Goal: Transaction & Acquisition: Obtain resource

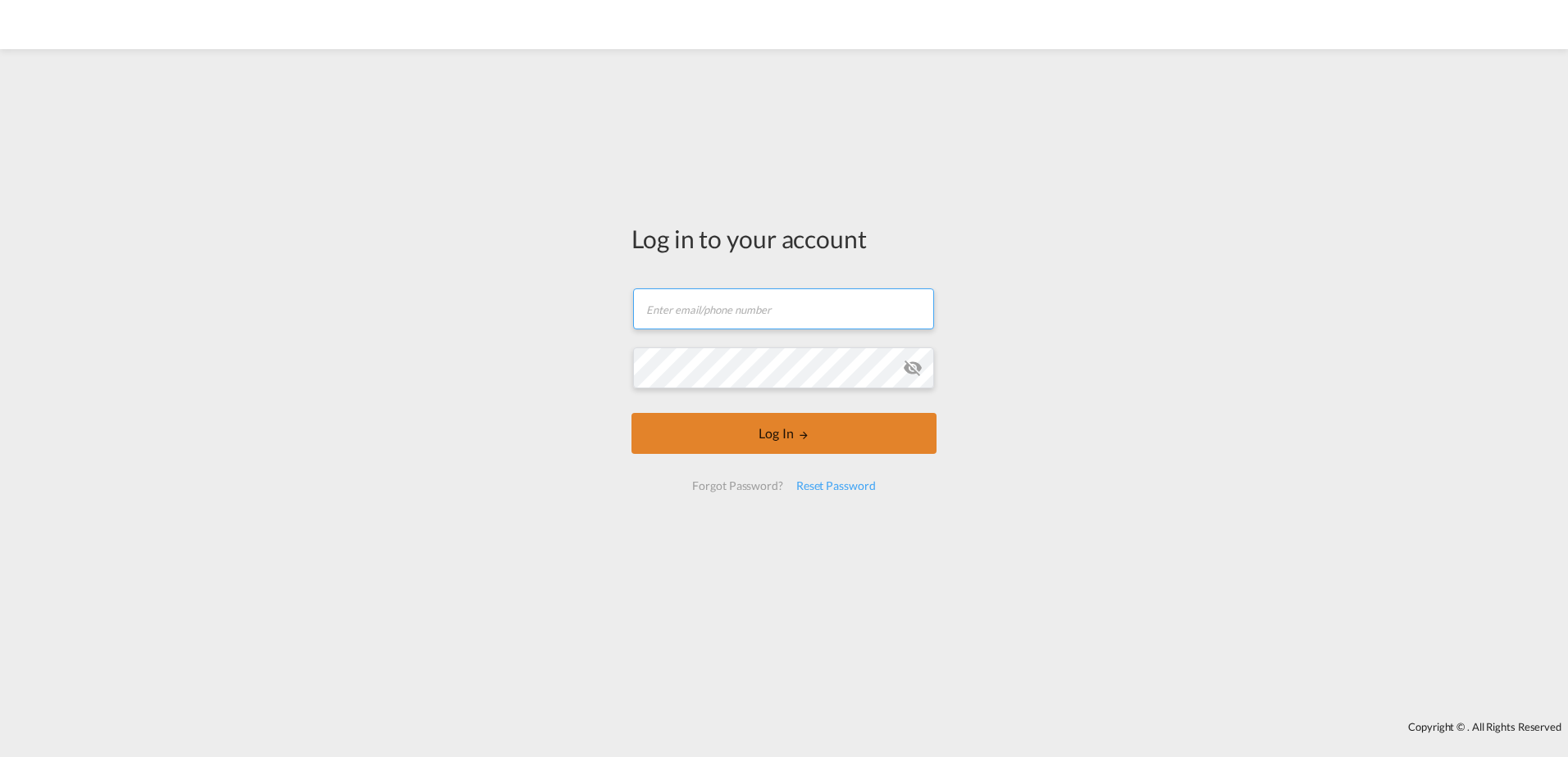
type input "[PERSON_NAME][EMAIL_ADDRESS][PERSON_NAME][DOMAIN_NAME]"
click at [835, 428] on button "Log In" at bounding box center [784, 433] width 305 height 41
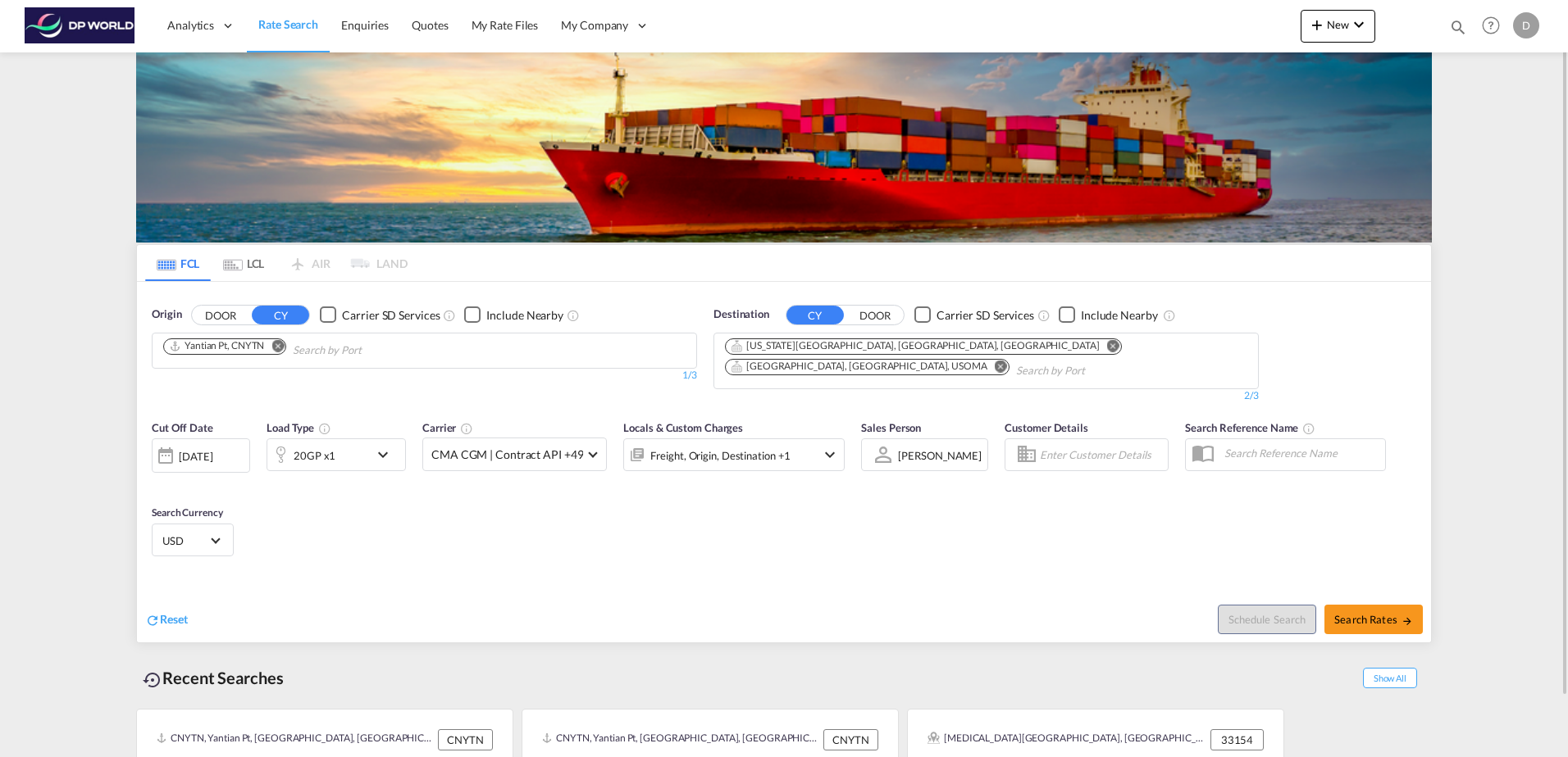
click at [1107, 346] on md-icon "Remove" at bounding box center [1113, 345] width 12 height 12
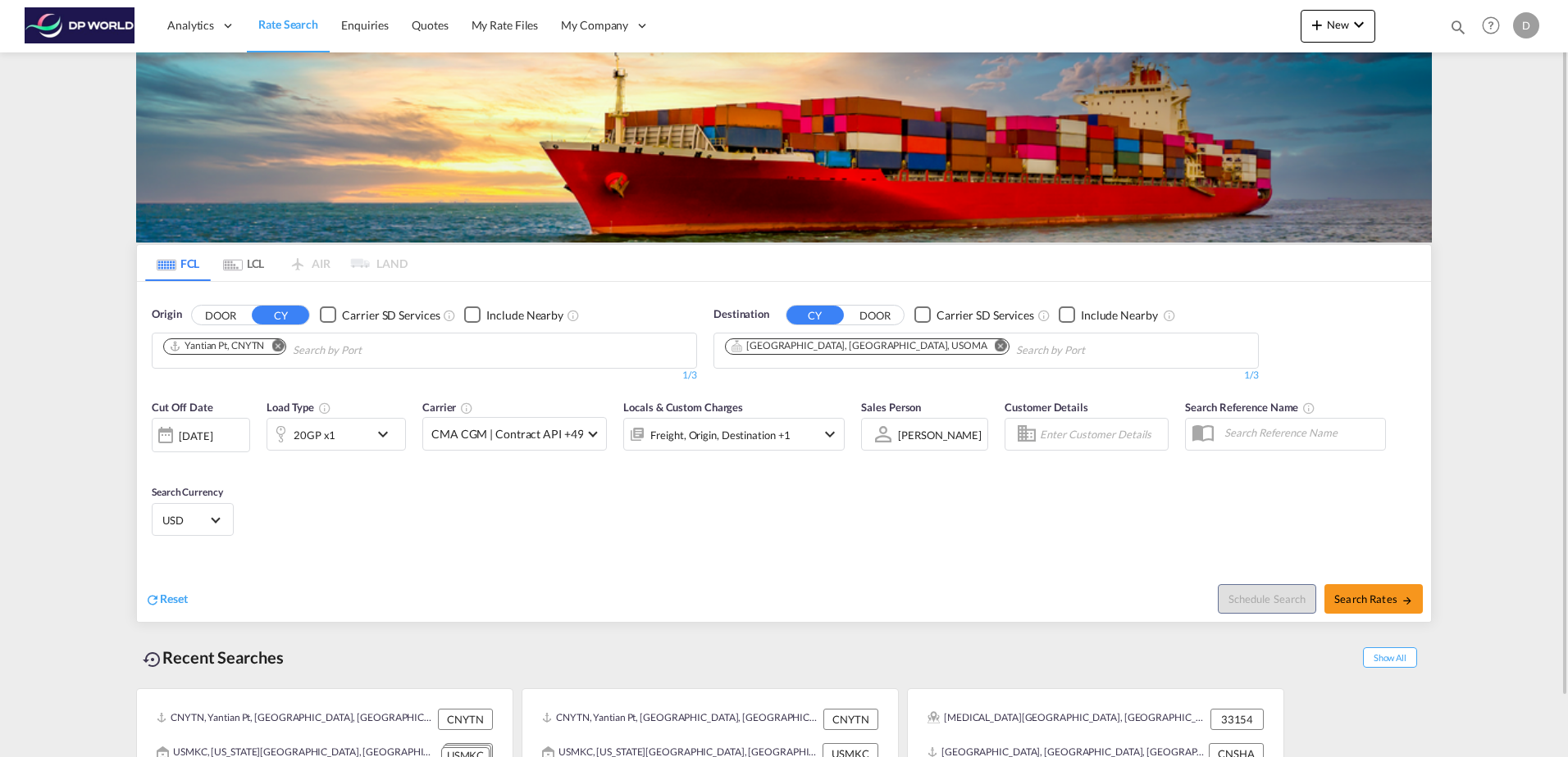
click at [995, 346] on md-icon "Remove" at bounding box center [1000, 345] width 12 height 12
click at [282, 346] on md-icon "Remove" at bounding box center [277, 345] width 12 height 12
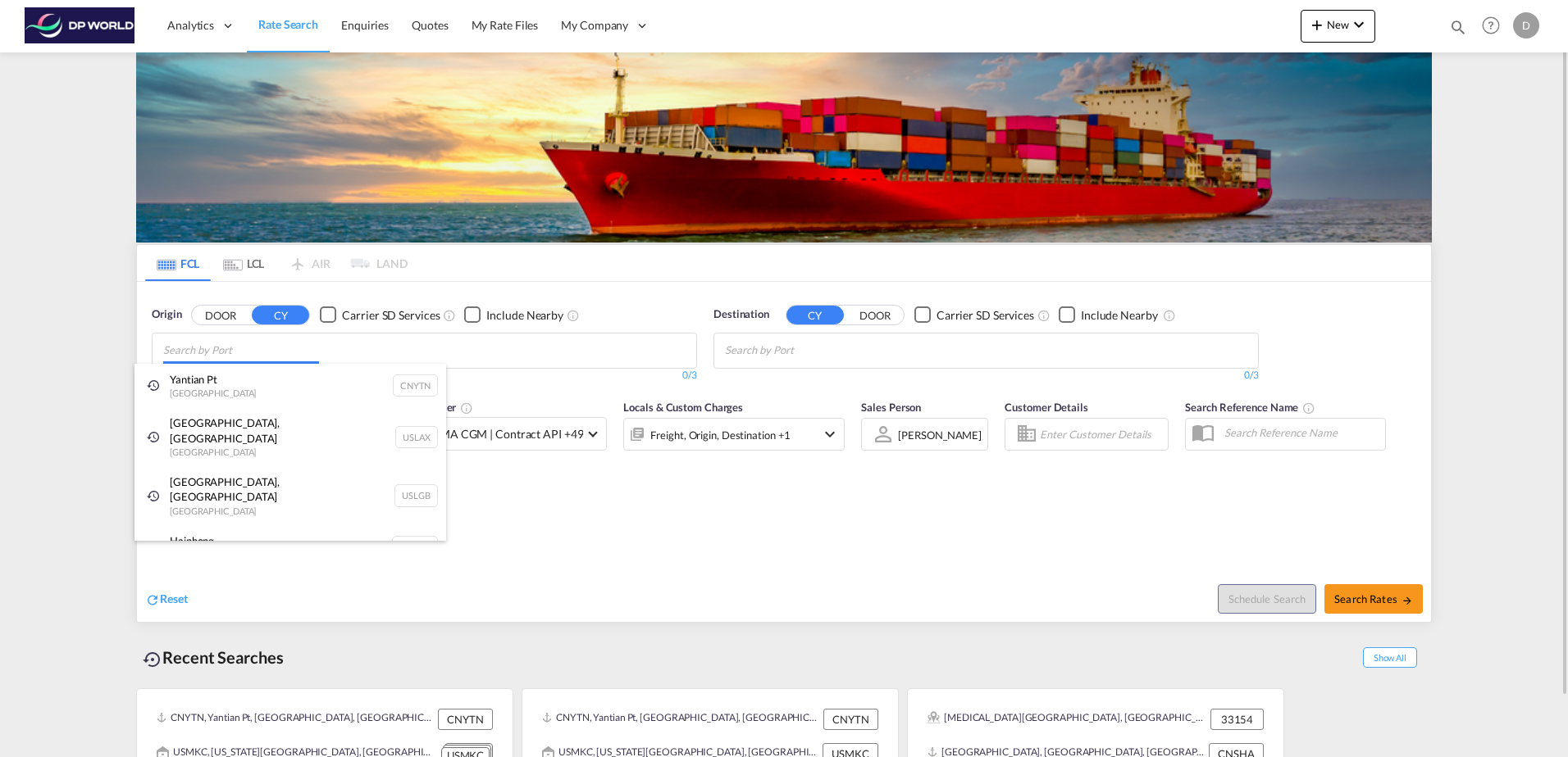
click at [311, 346] on body "Analytics Dashboard Rate Search Enquiries Quotes My Rate Files My Company" at bounding box center [784, 378] width 1568 height 757
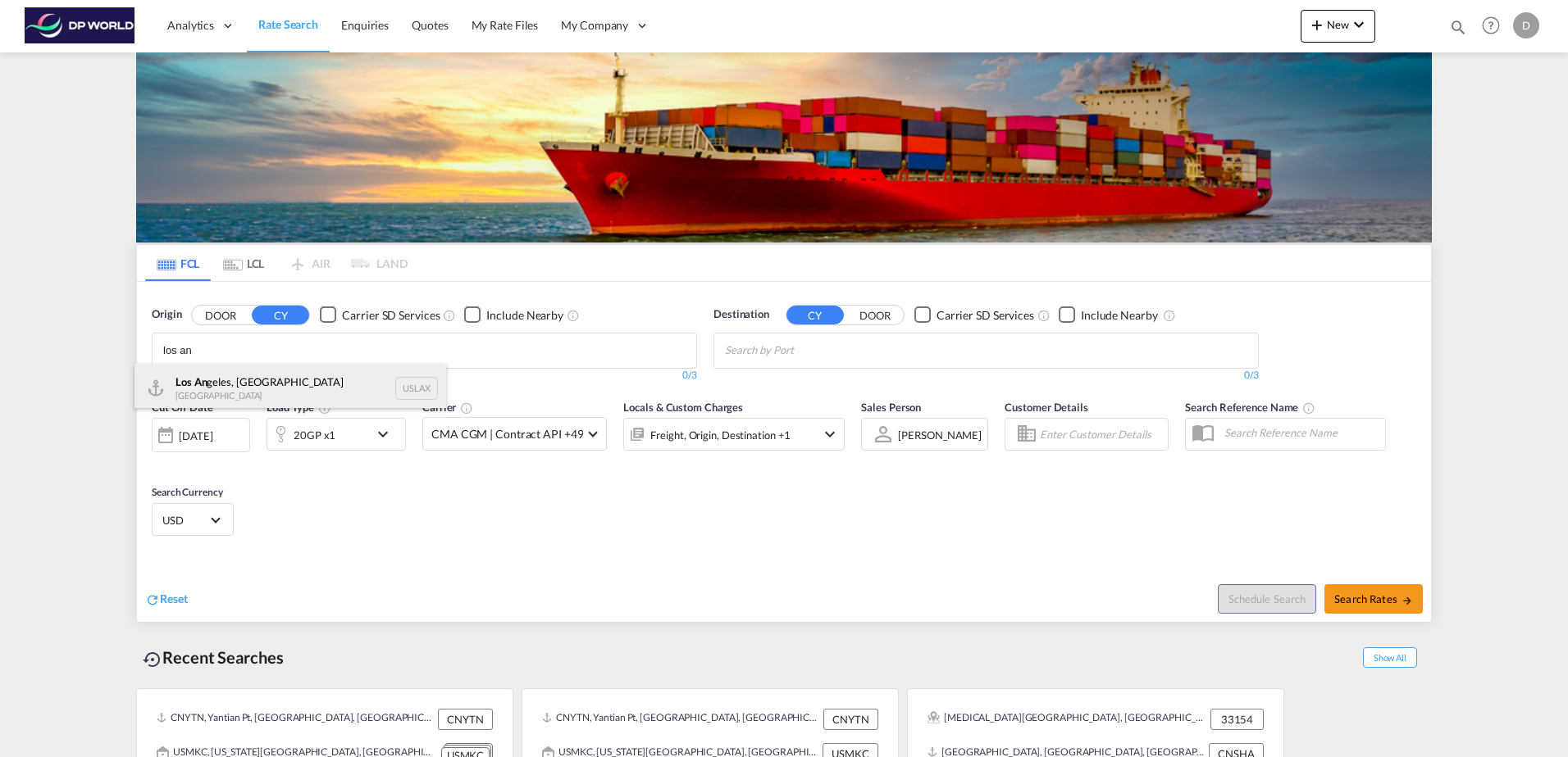
type input "los an"
click at [242, 395] on div "Los An geles, [GEOGRAPHIC_DATA] [GEOGRAPHIC_DATA] USLAX" at bounding box center [290, 388] width 311 height 49
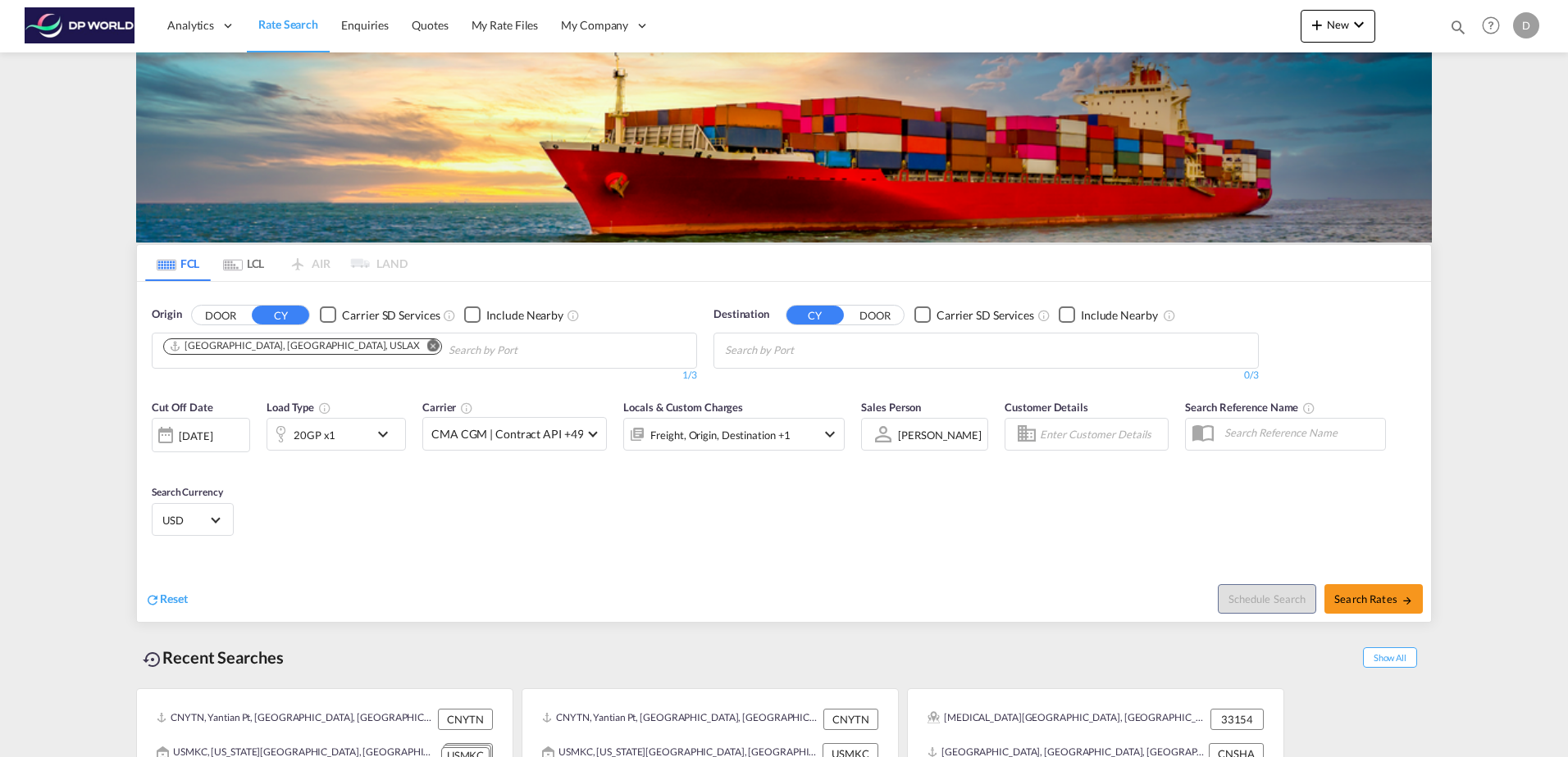
drag, startPoint x: 1099, startPoint y: 275, endPoint x: 979, endPoint y: 337, distance: 135.1
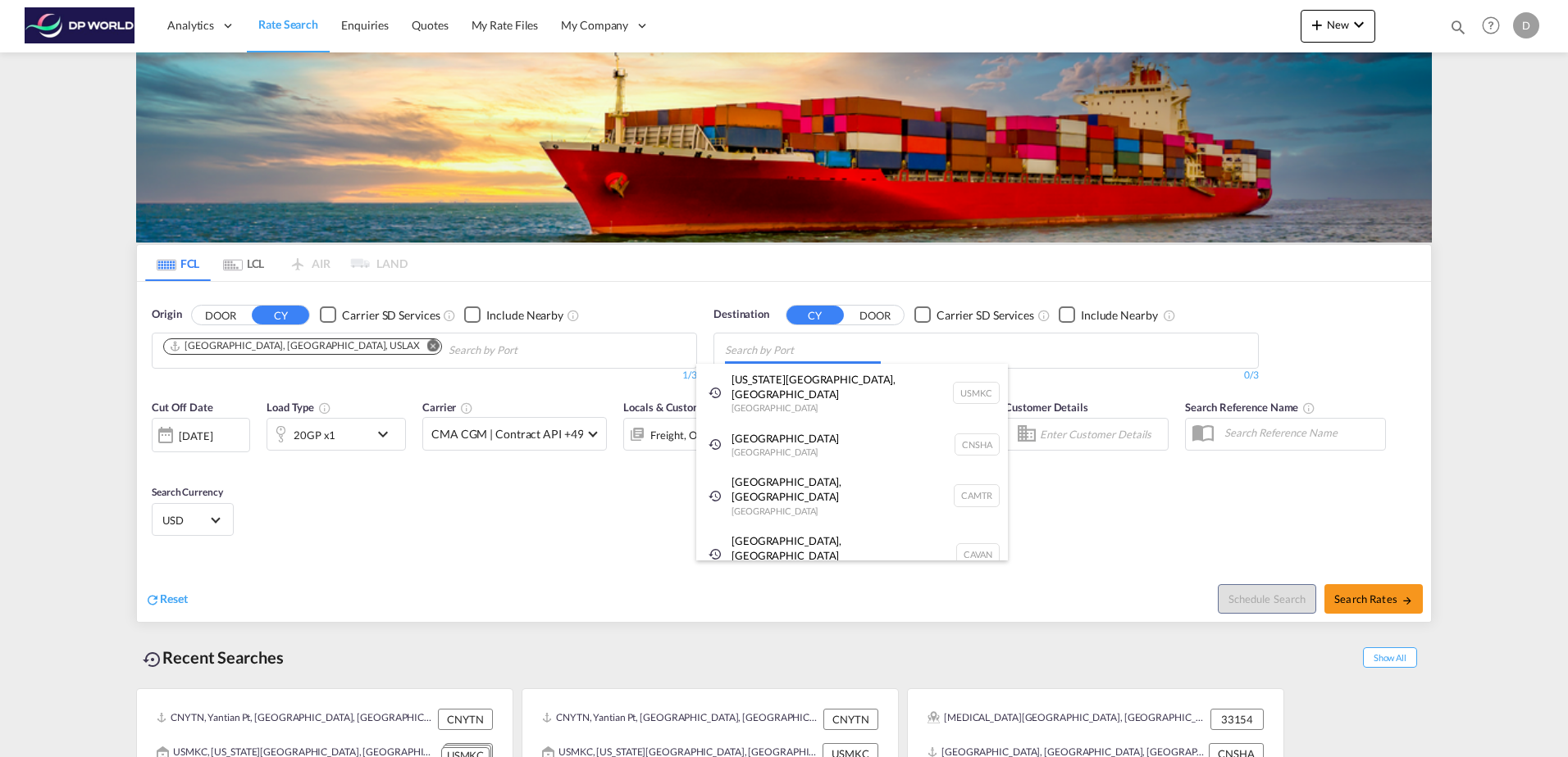
click at [979, 355] on body "Analytics Dashboard Rate Search Enquiries Quotes My Rate Files My Company" at bounding box center [784, 378] width 1568 height 757
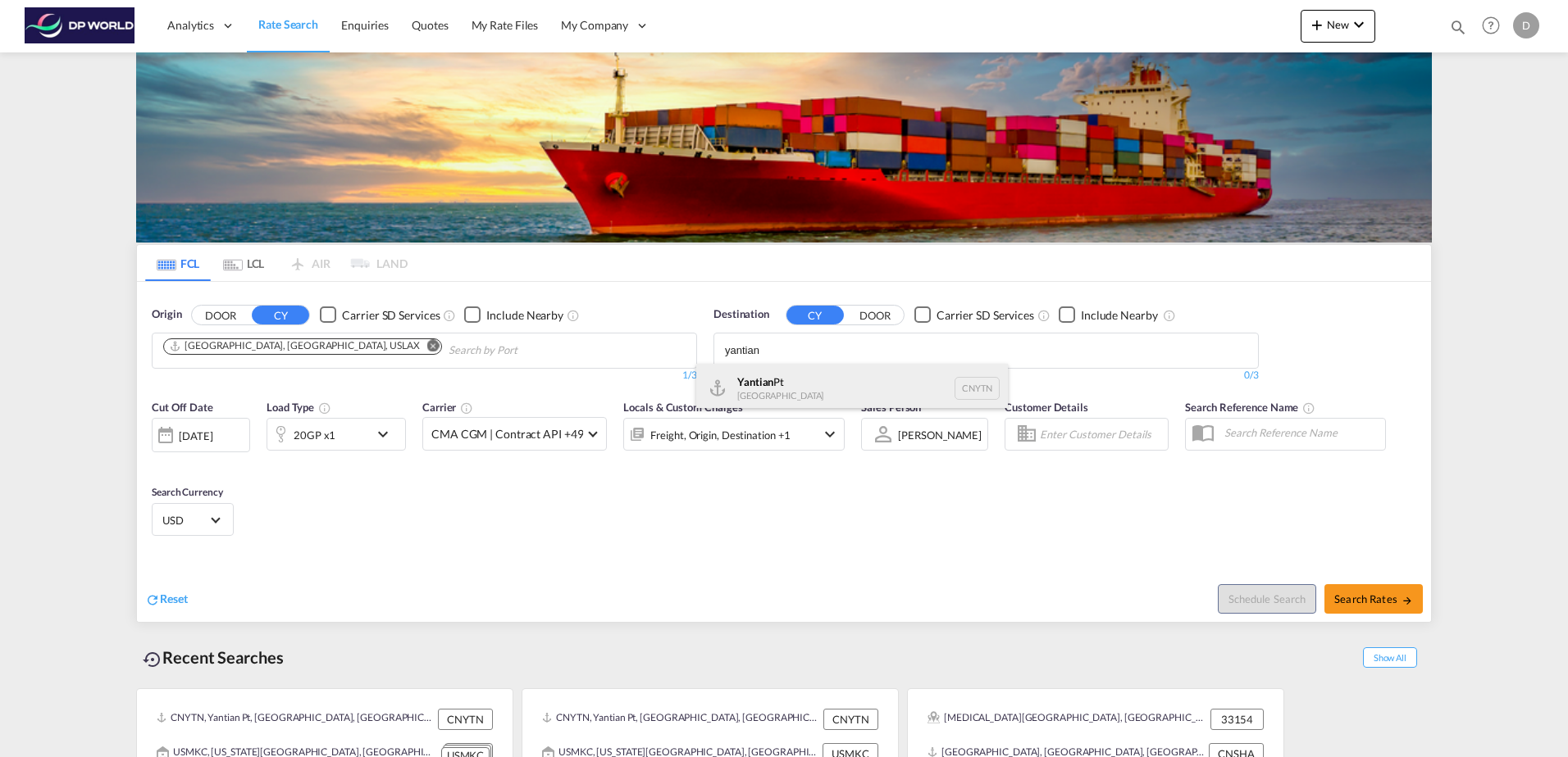
type input "yantian"
click at [912, 383] on div "Yantian Pt China CNYTN" at bounding box center [852, 388] width 311 height 49
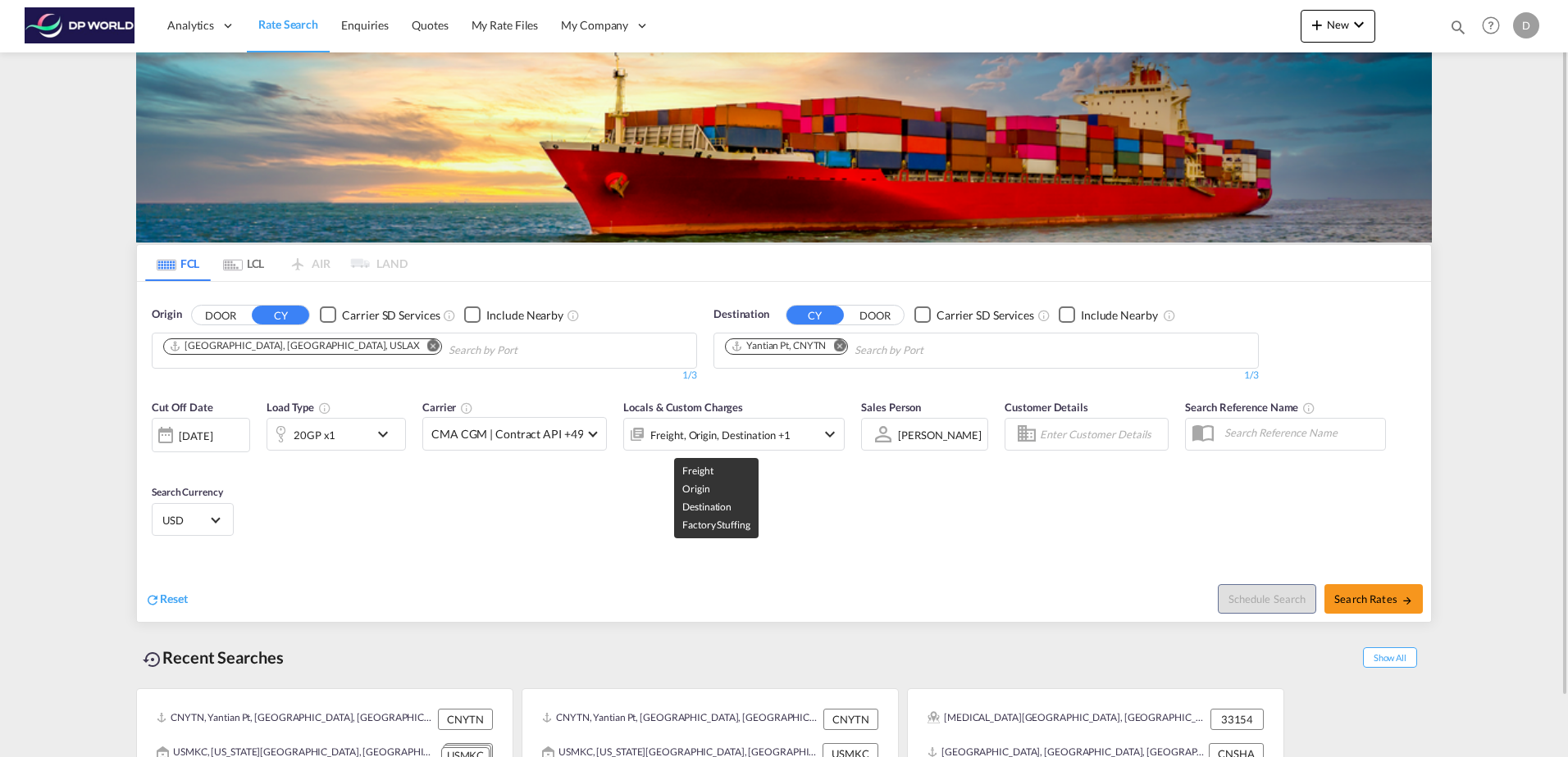
click at [761, 437] on div "Freight, Origin, Destination +1" at bounding box center [720, 435] width 140 height 23
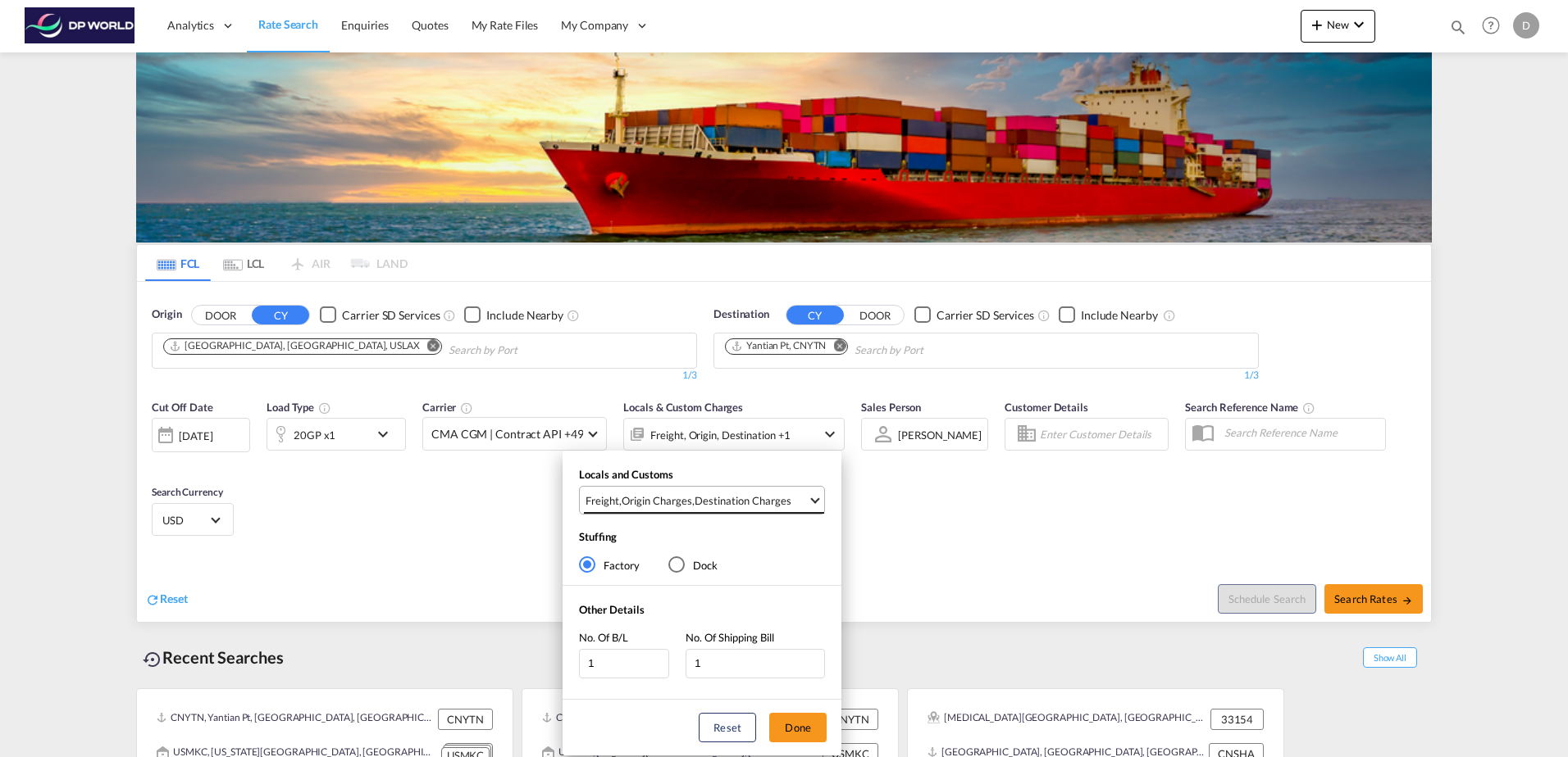
click at [782, 509] on md-select-value "Freight , Origin Charges , Destination Charges" at bounding box center [704, 500] width 241 height 27
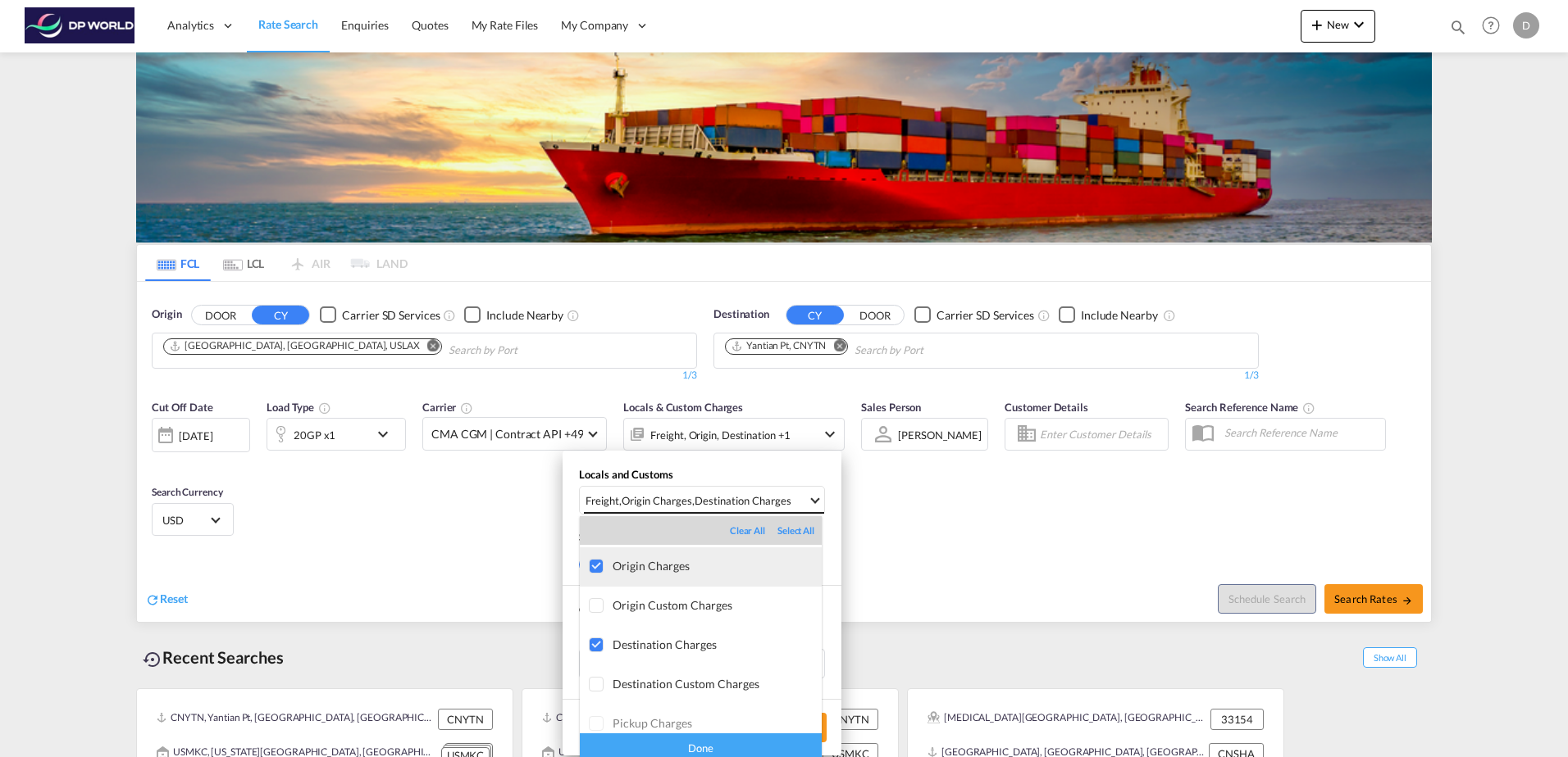
scroll to position [87, 0]
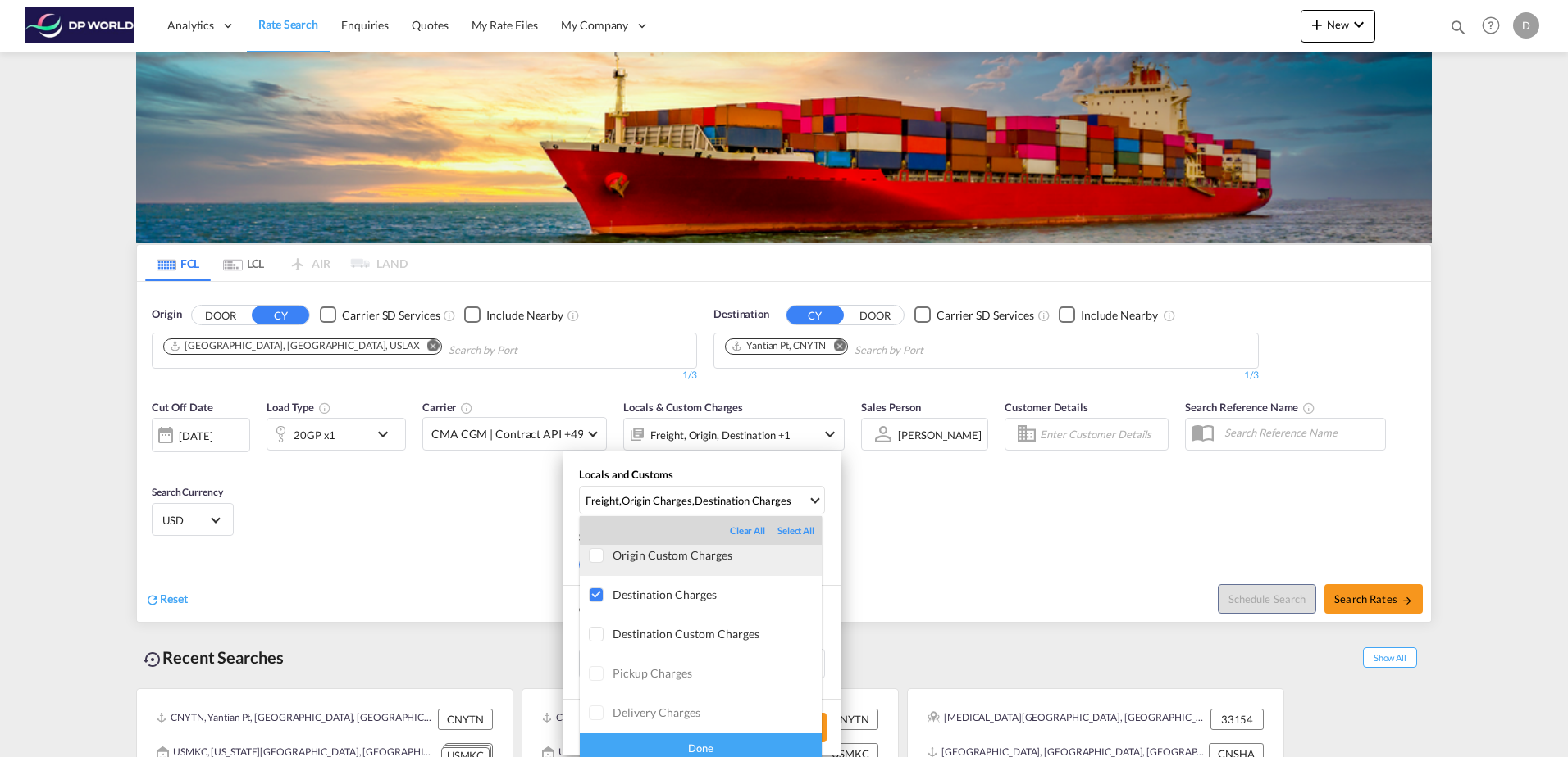
click at [767, 570] on md-option "Origin Custom Charges" at bounding box center [701, 556] width 242 height 39
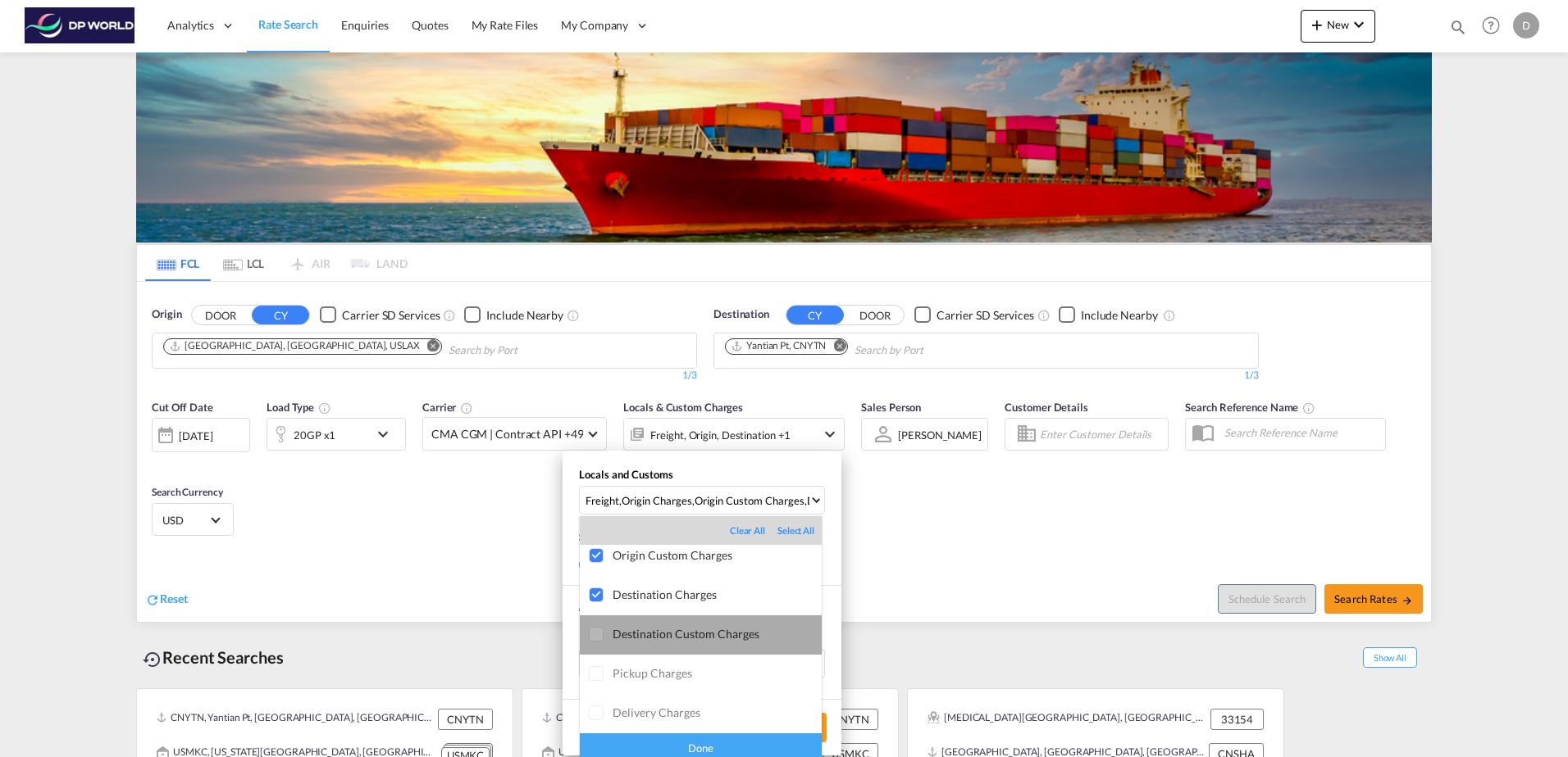
click at [767, 627] on div "Destination Custom Charges" at bounding box center [717, 634] width 209 height 14
click at [774, 744] on div "Done" at bounding box center [701, 748] width 242 height 28
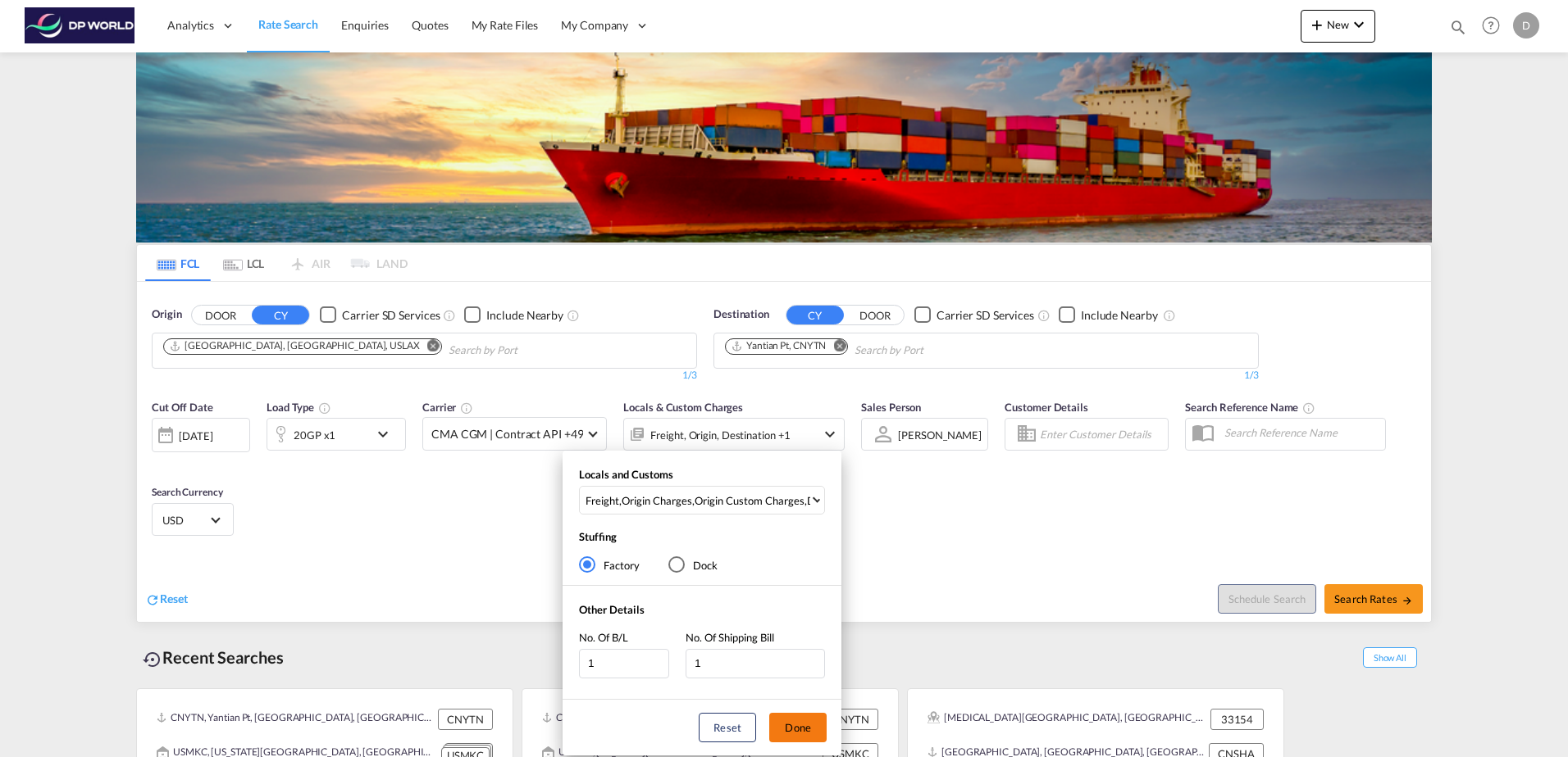
click at [822, 729] on button "Done" at bounding box center [797, 727] width 57 height 29
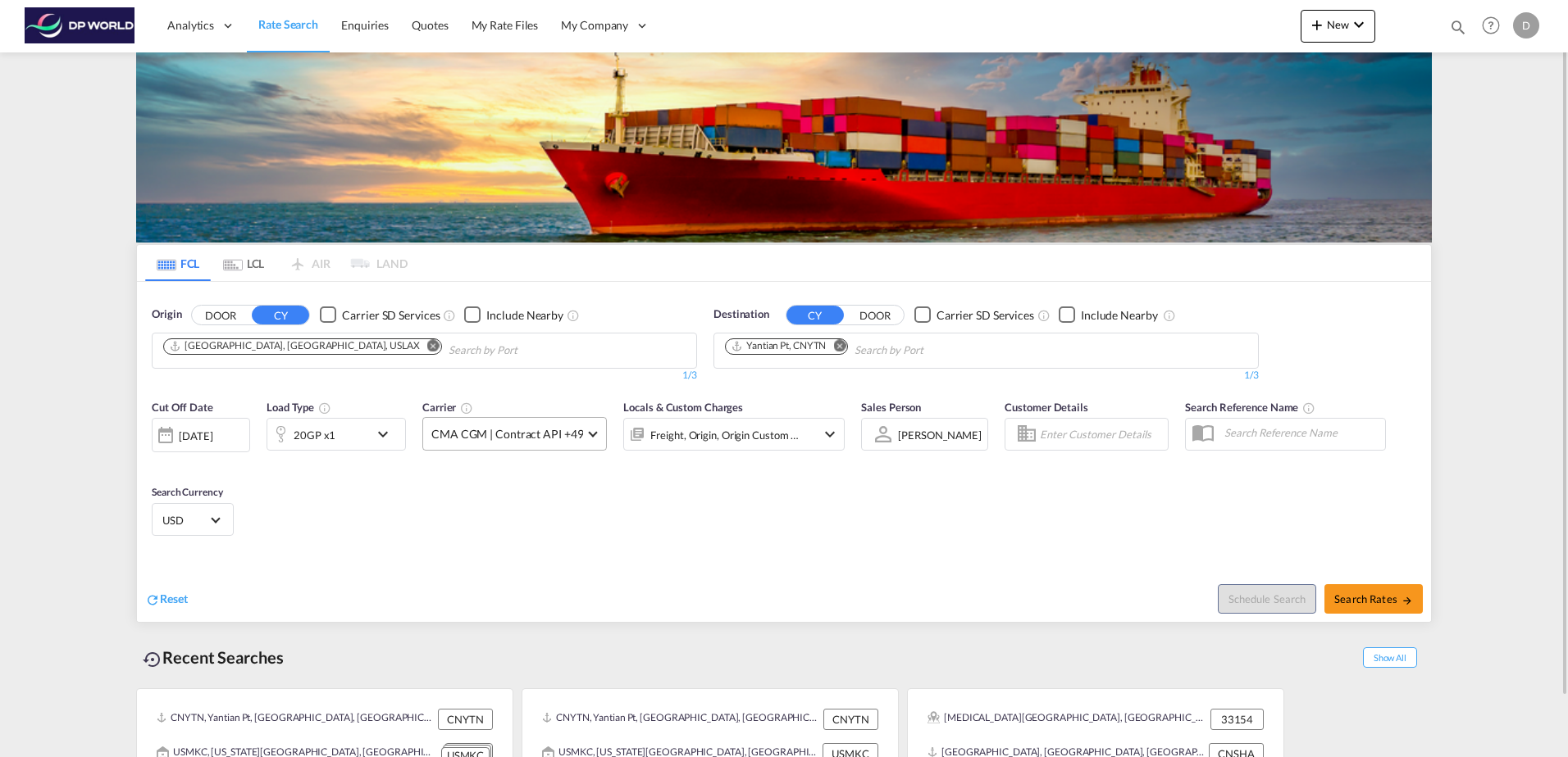
click at [544, 433] on span "CMA CGM | Contract API +49" at bounding box center [507, 434] width 151 height 17
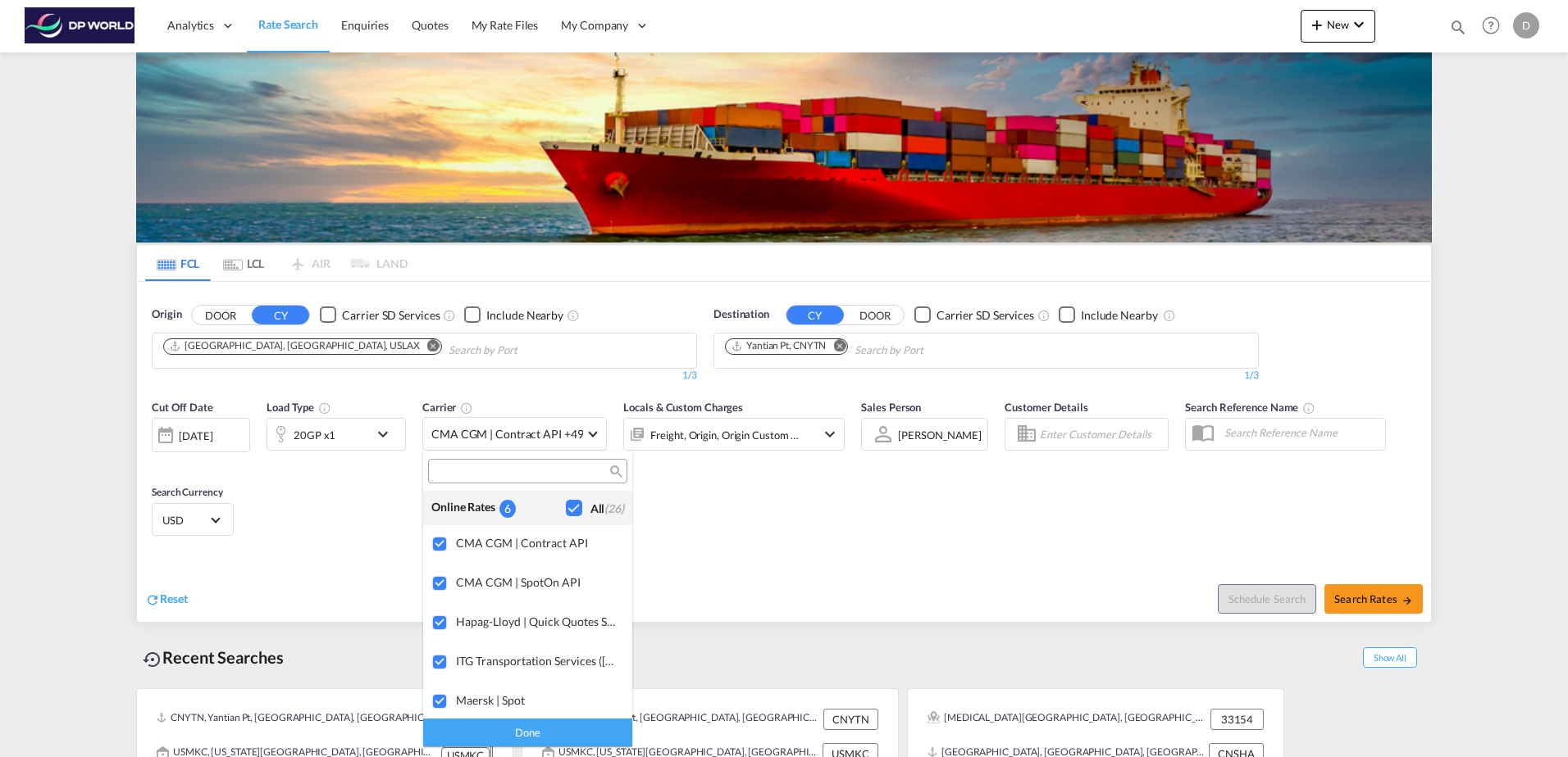
click at [829, 512] on md-backdrop at bounding box center [784, 378] width 1568 height 757
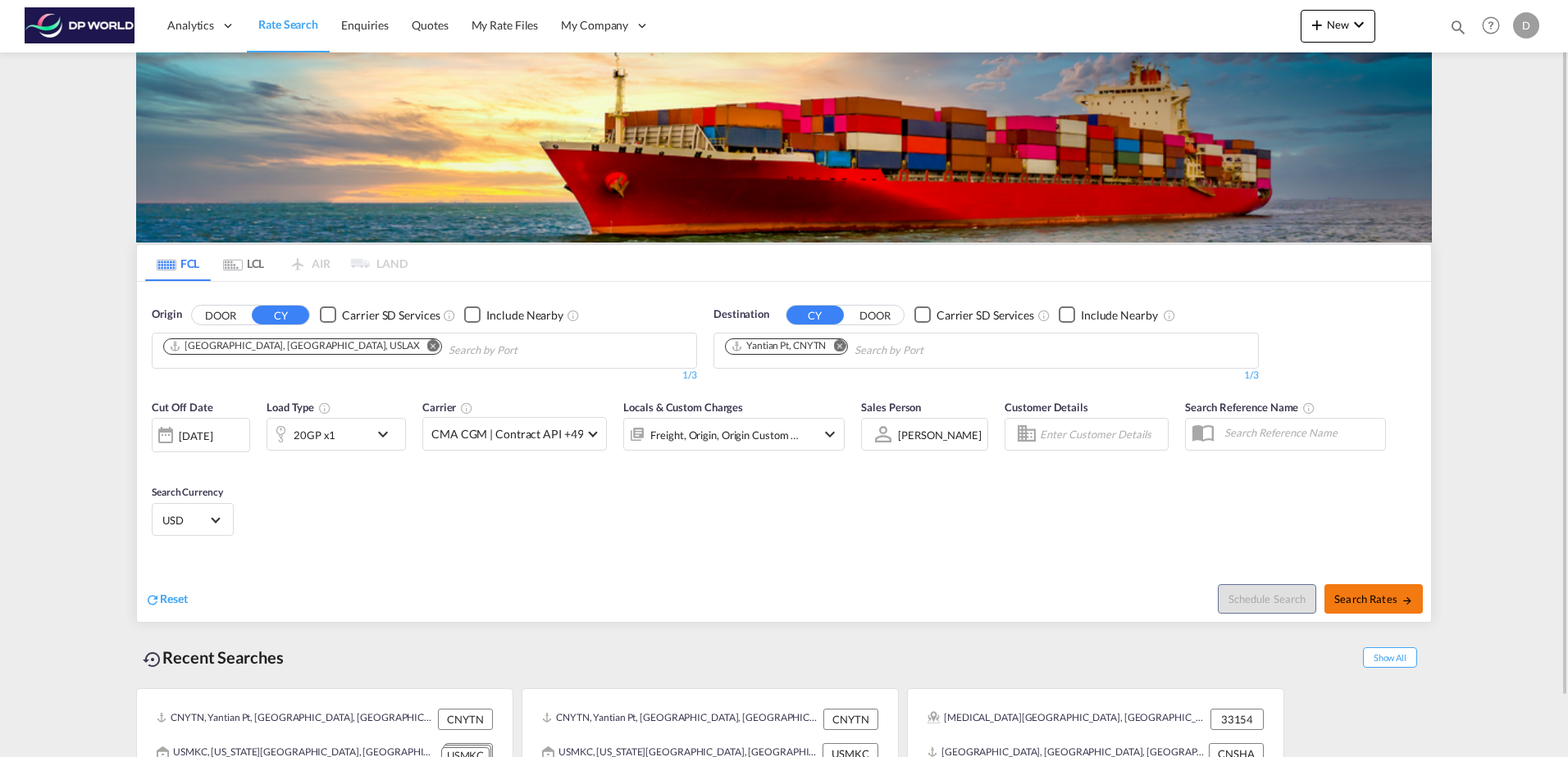
click at [1397, 604] on span "Search Rates" at bounding box center [1373, 599] width 79 height 13
type input "USLAX to CNYTN / [DATE]"
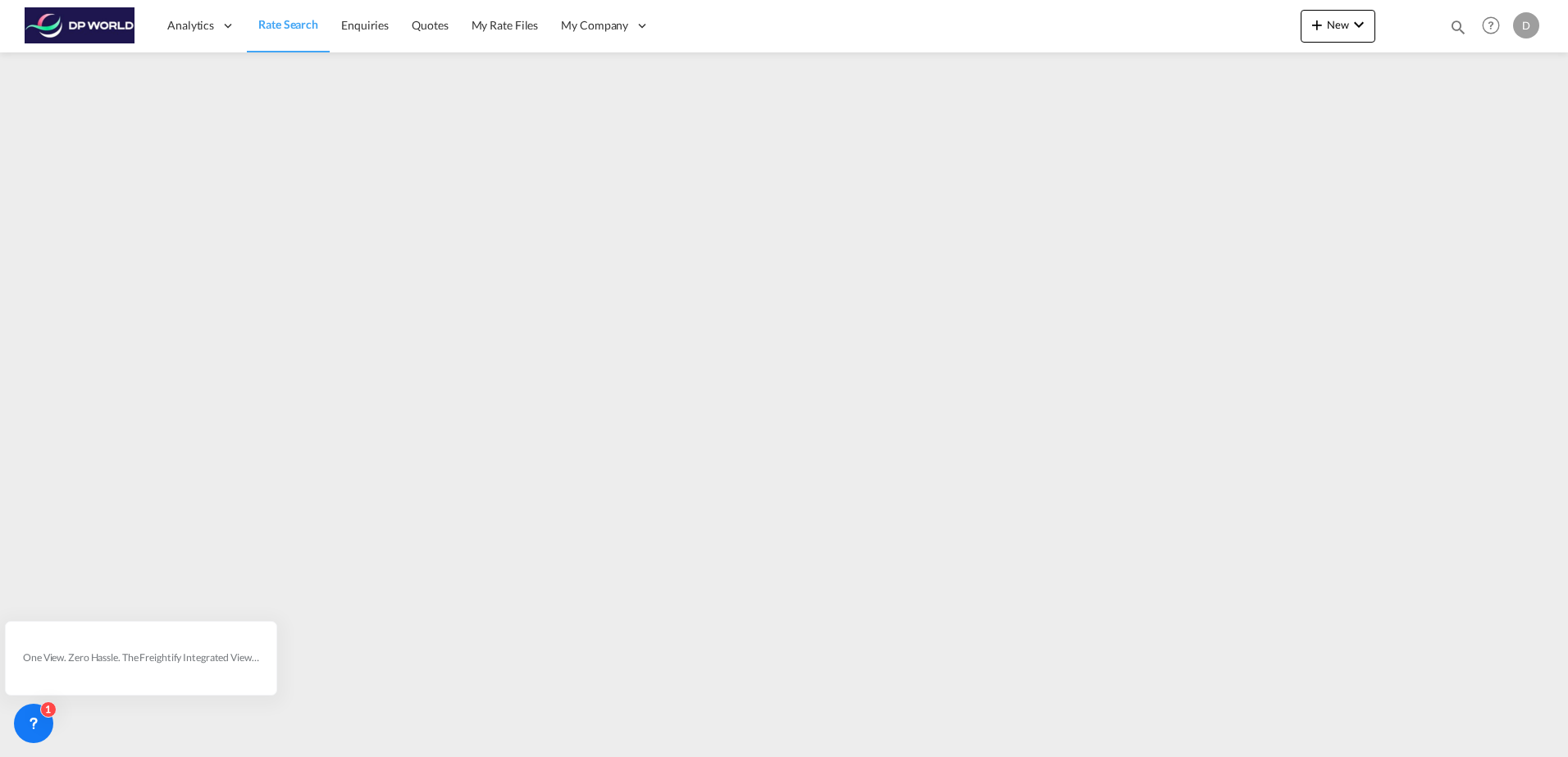
click at [285, 20] on span "Rate Search" at bounding box center [288, 24] width 60 height 14
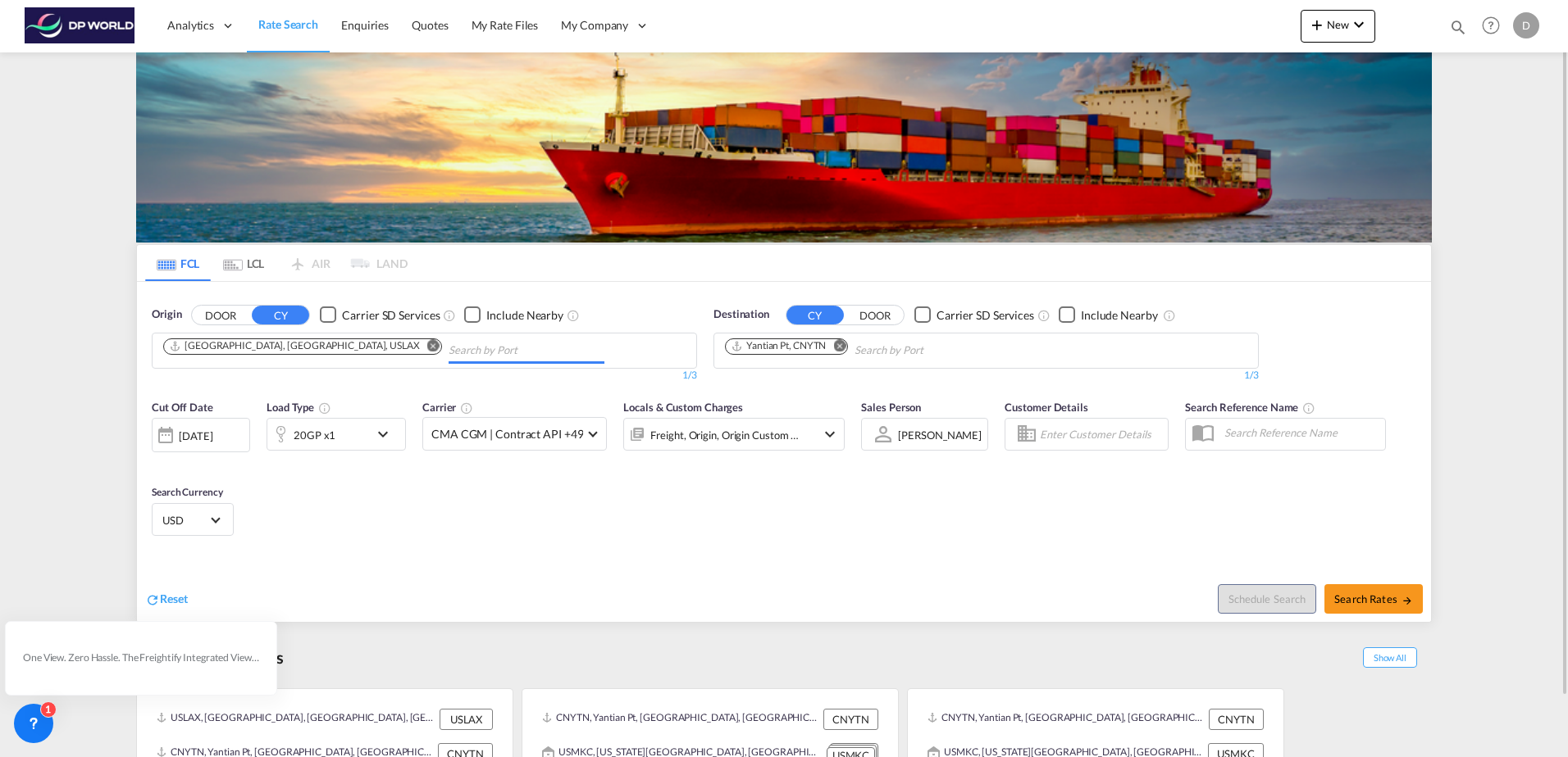
click at [449, 353] on input "Chips input." at bounding box center [526, 351] width 156 height 27
click at [427, 347] on md-icon "Remove" at bounding box center [433, 345] width 12 height 12
click at [846, 348] on md-icon "Remove" at bounding box center [839, 345] width 12 height 12
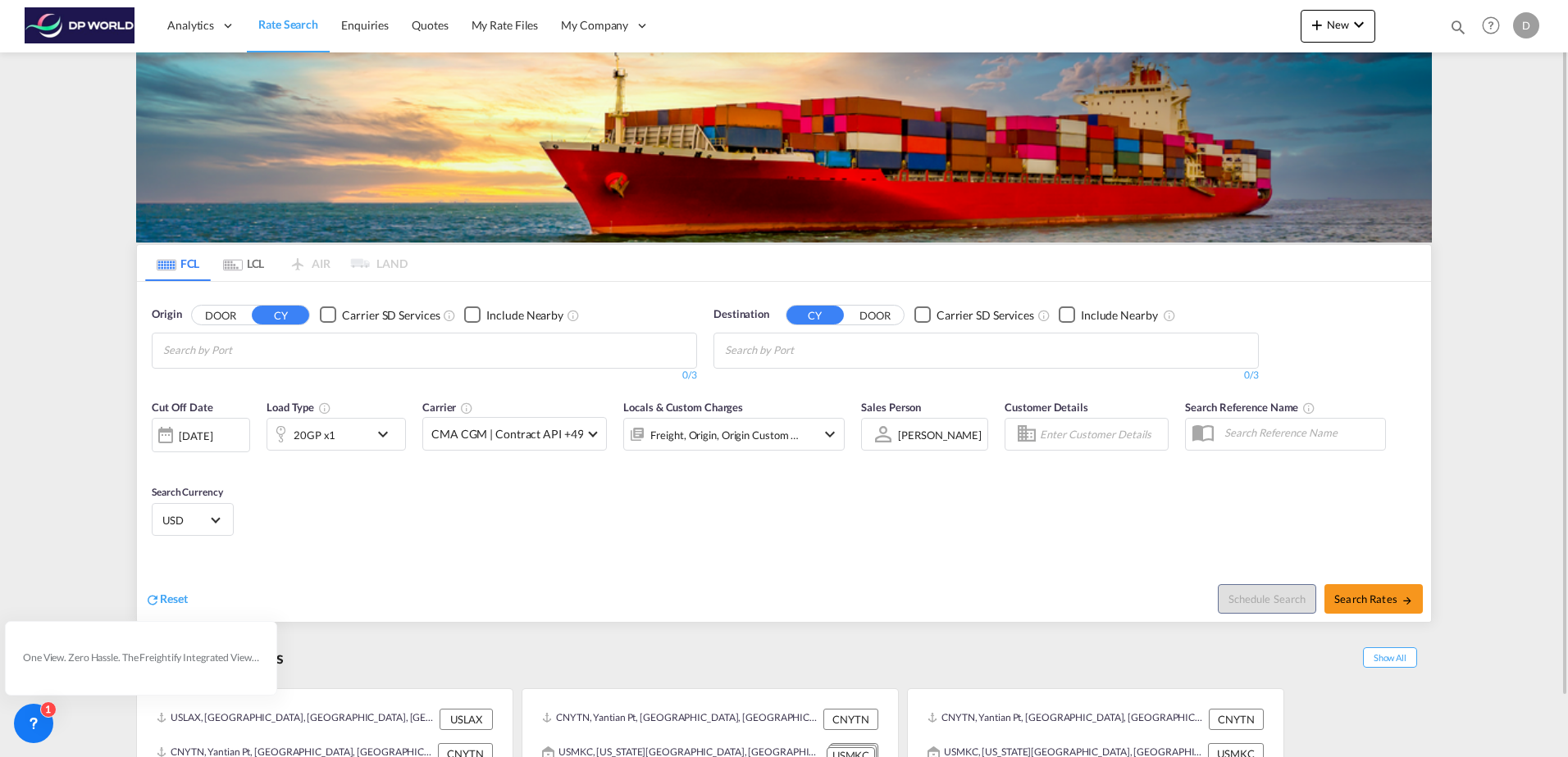
click at [528, 354] on body "Analytics Dashboard Rate Search Enquiries Quotes My Rate Files My Company" at bounding box center [784, 378] width 1568 height 757
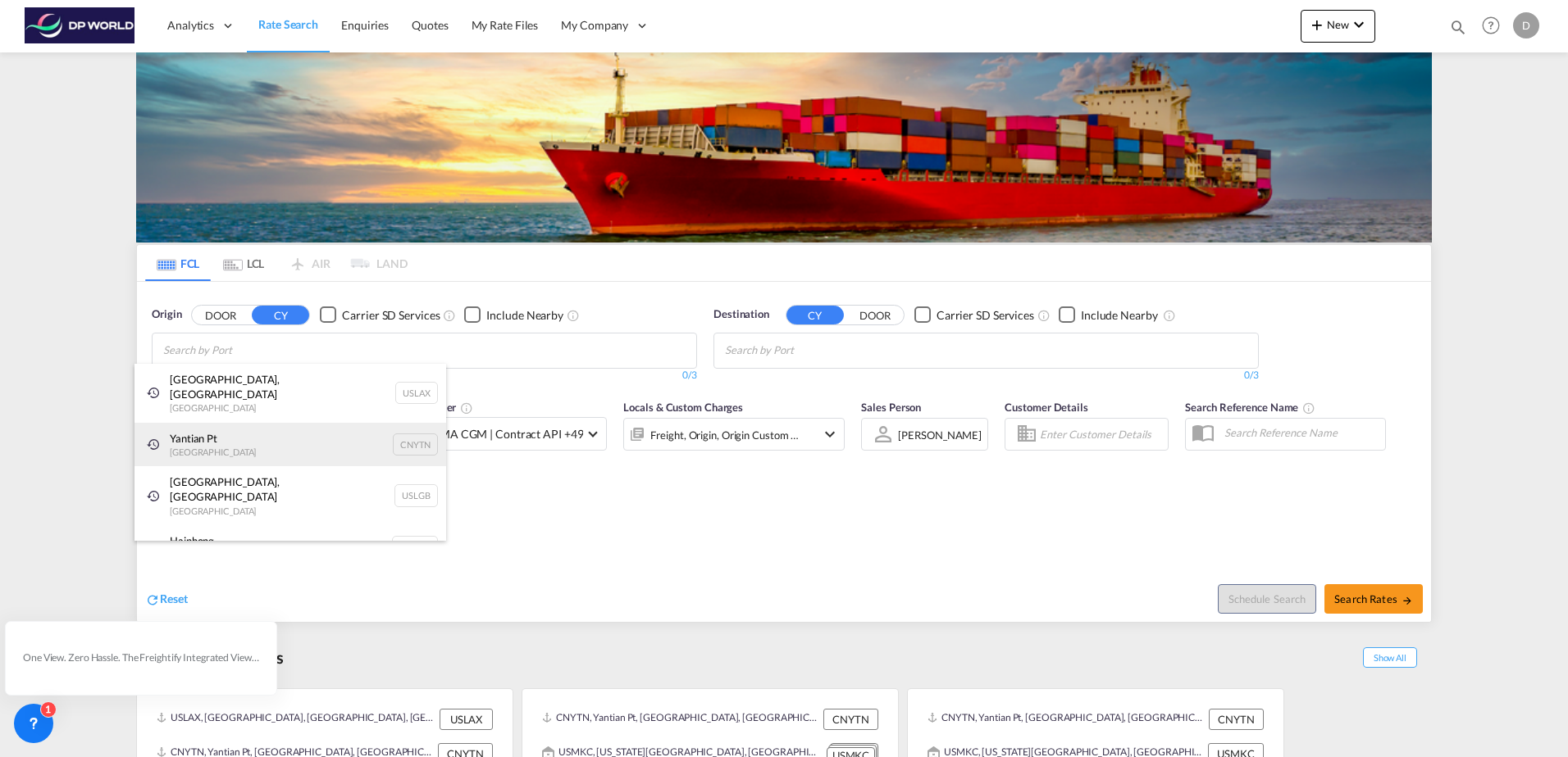
click at [286, 432] on div "Yantian Pt China CNYTN" at bounding box center [290, 444] width 311 height 44
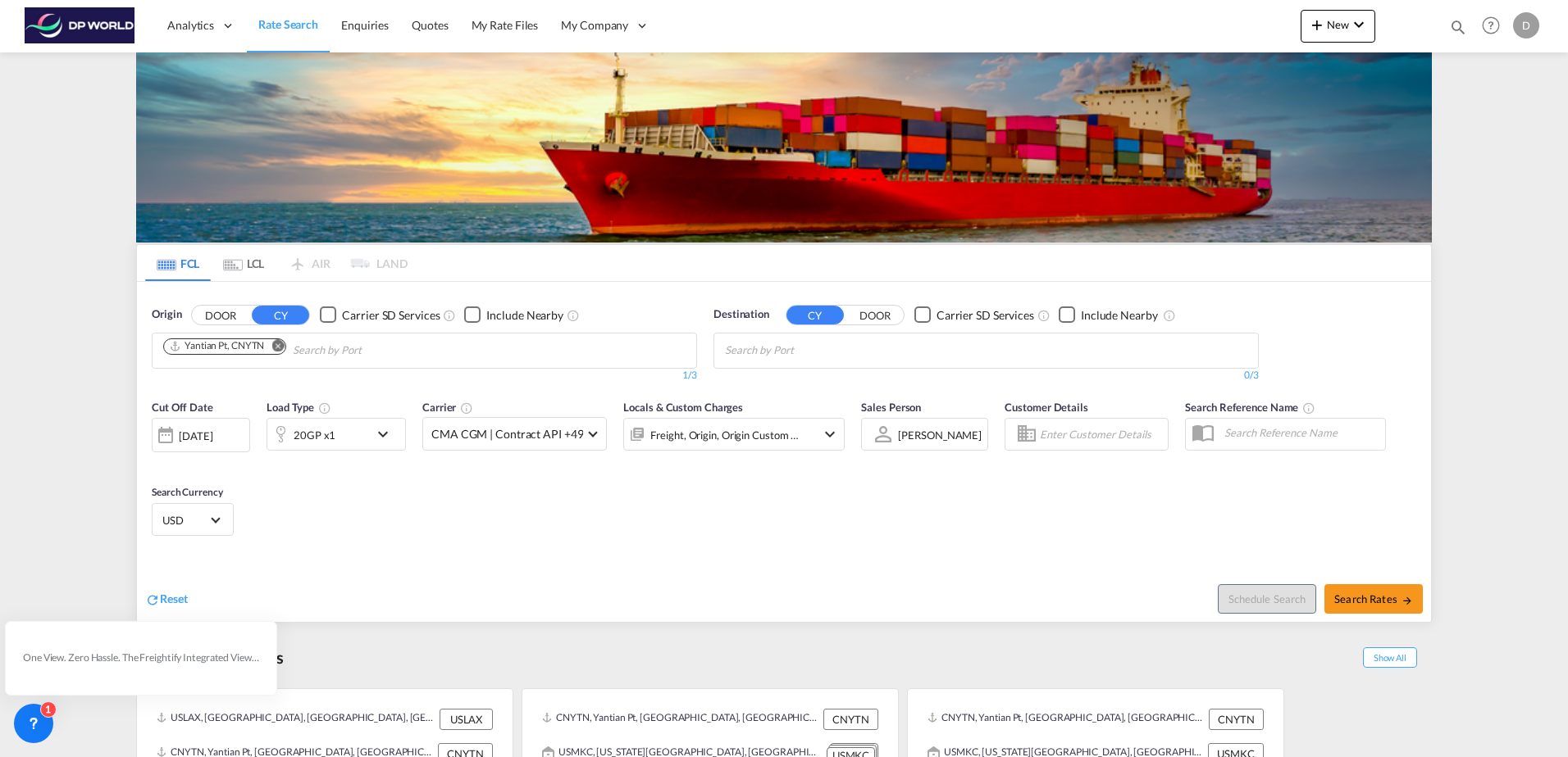
scroll to position [65, 0]
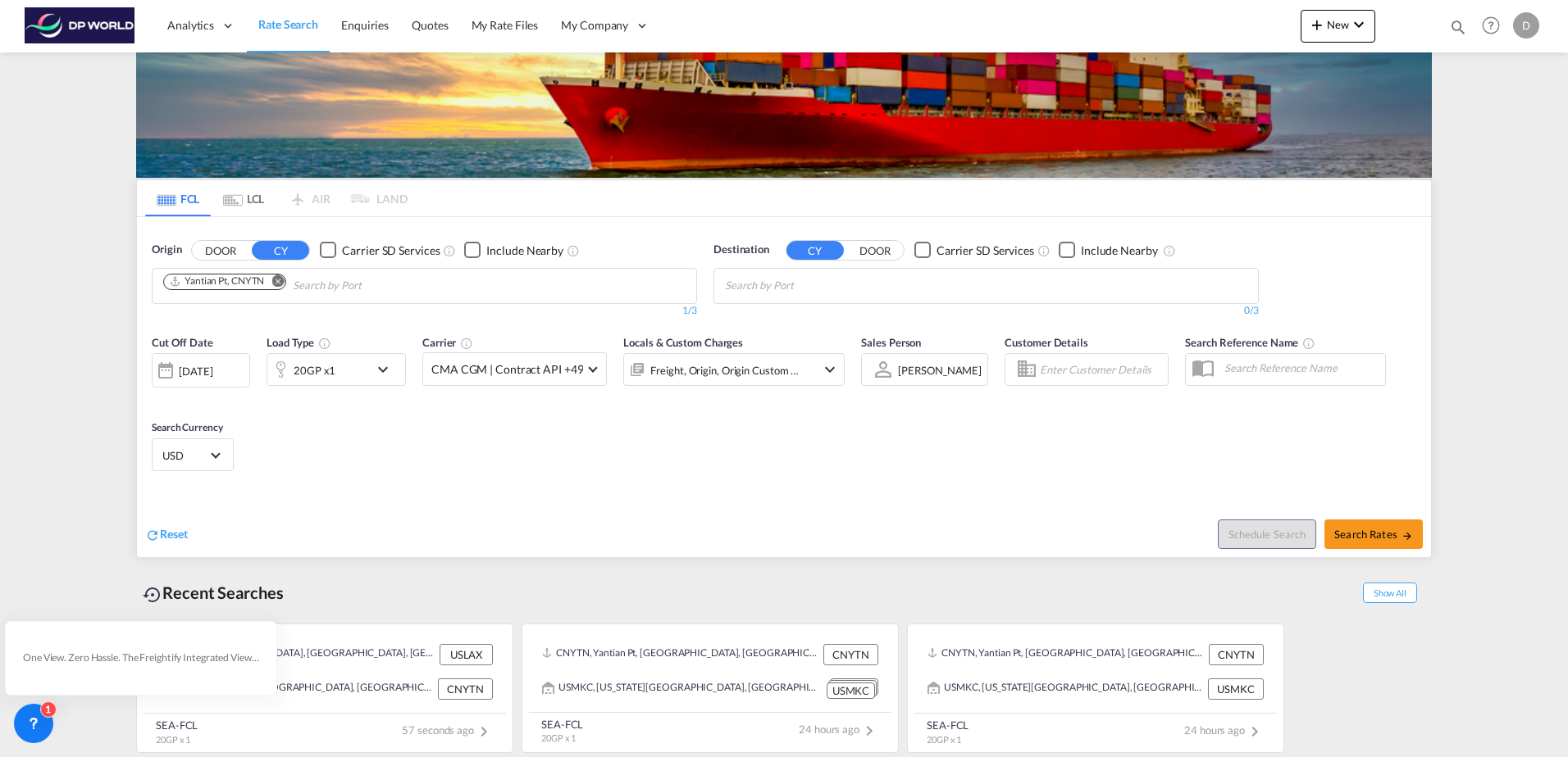
click at [819, 289] on body "Analytics Dashboard Rate Search Enquiries Quotes My Rate Files My Company" at bounding box center [784, 378] width 1568 height 757
type input "los an"
click at [823, 314] on div "Los An geles, [GEOGRAPHIC_DATA] [GEOGRAPHIC_DATA] USLAX" at bounding box center [852, 324] width 311 height 49
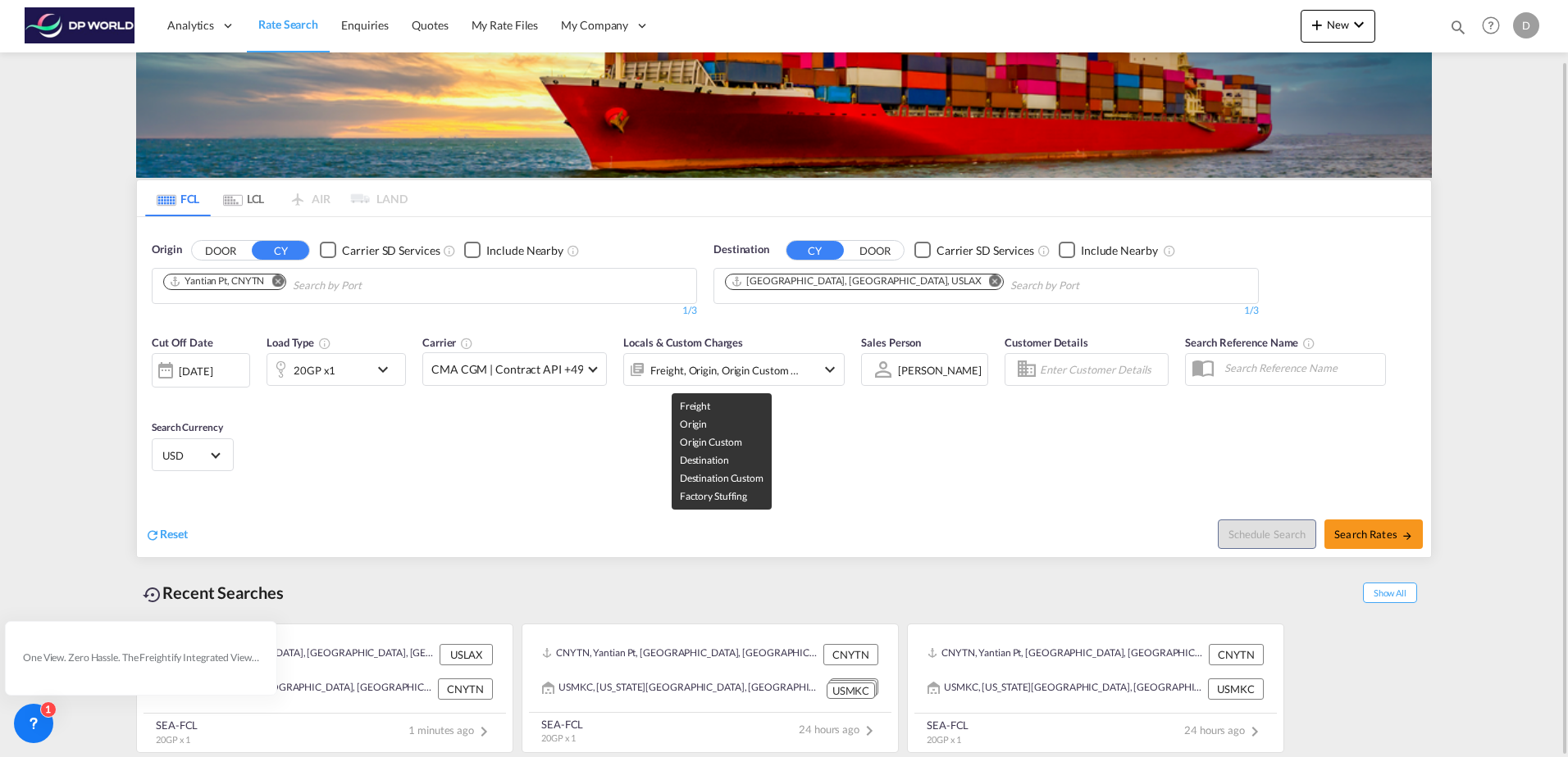
click at [738, 376] on div "Freight, Origin, Origin Custom +3" at bounding box center [724, 371] width 149 height 23
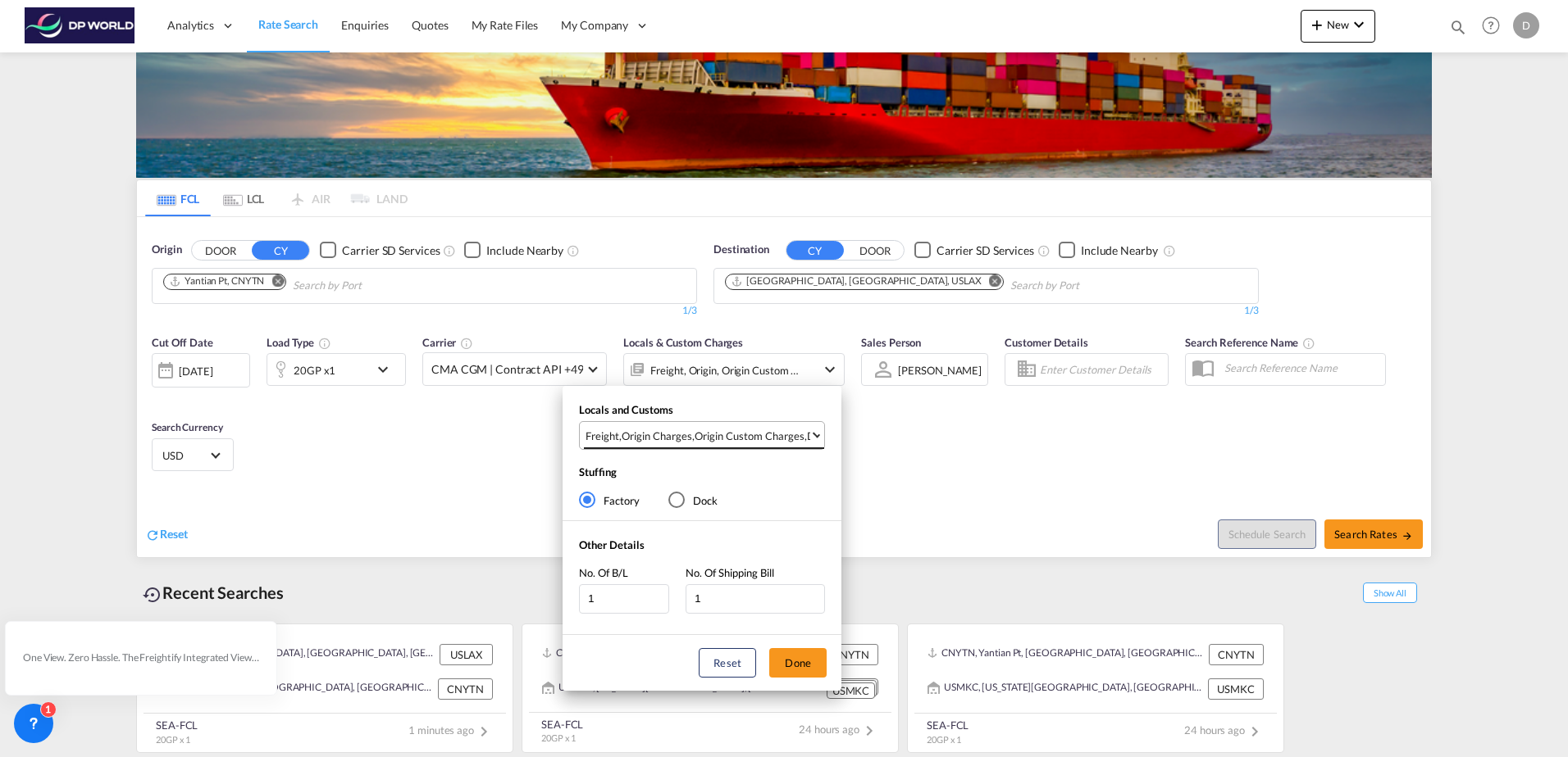
click at [753, 437] on div "Origin Custom Charges" at bounding box center [750, 436] width 110 height 15
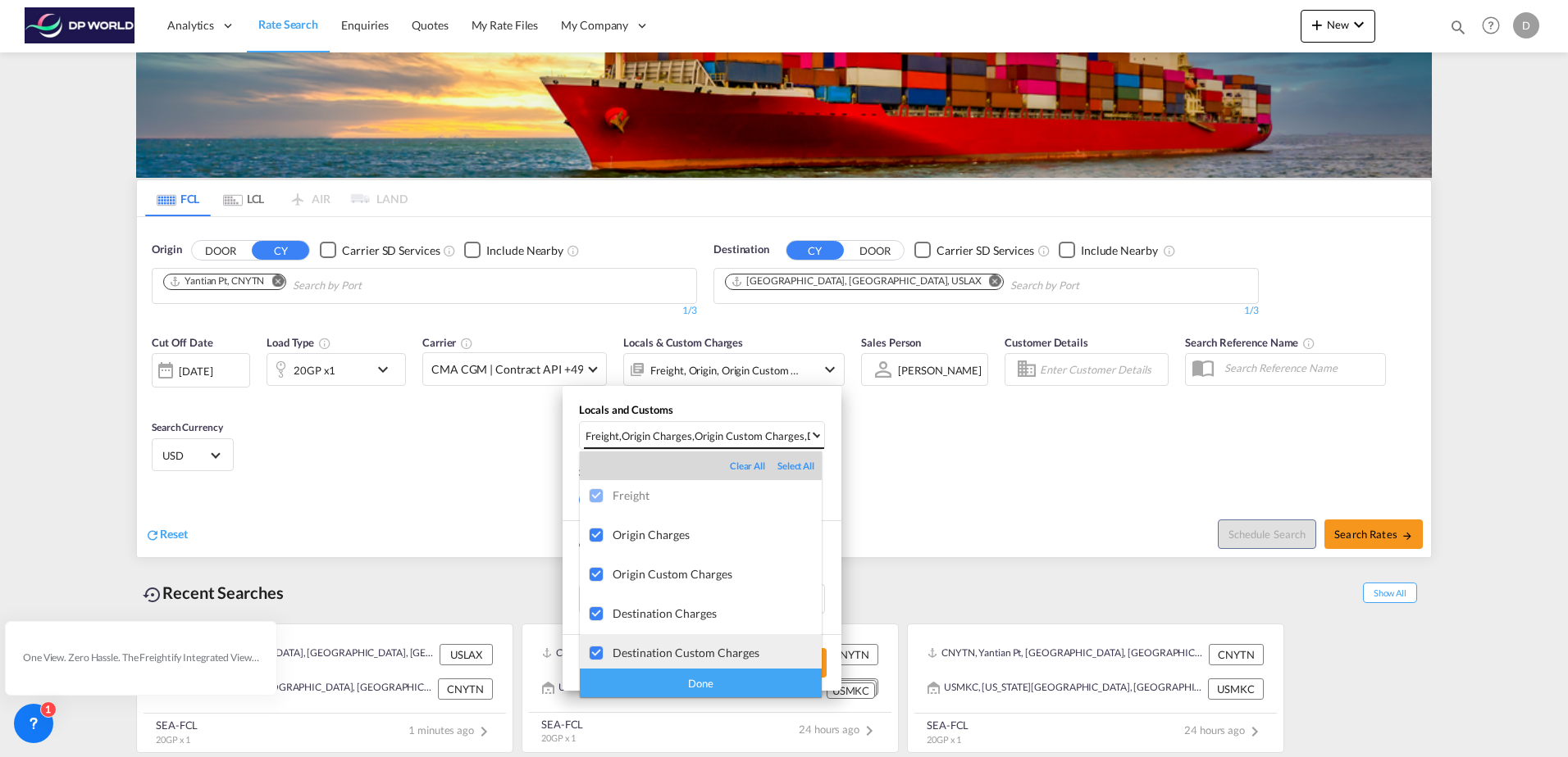
scroll to position [0, 0]
click at [742, 679] on div "Done" at bounding box center [701, 683] width 242 height 28
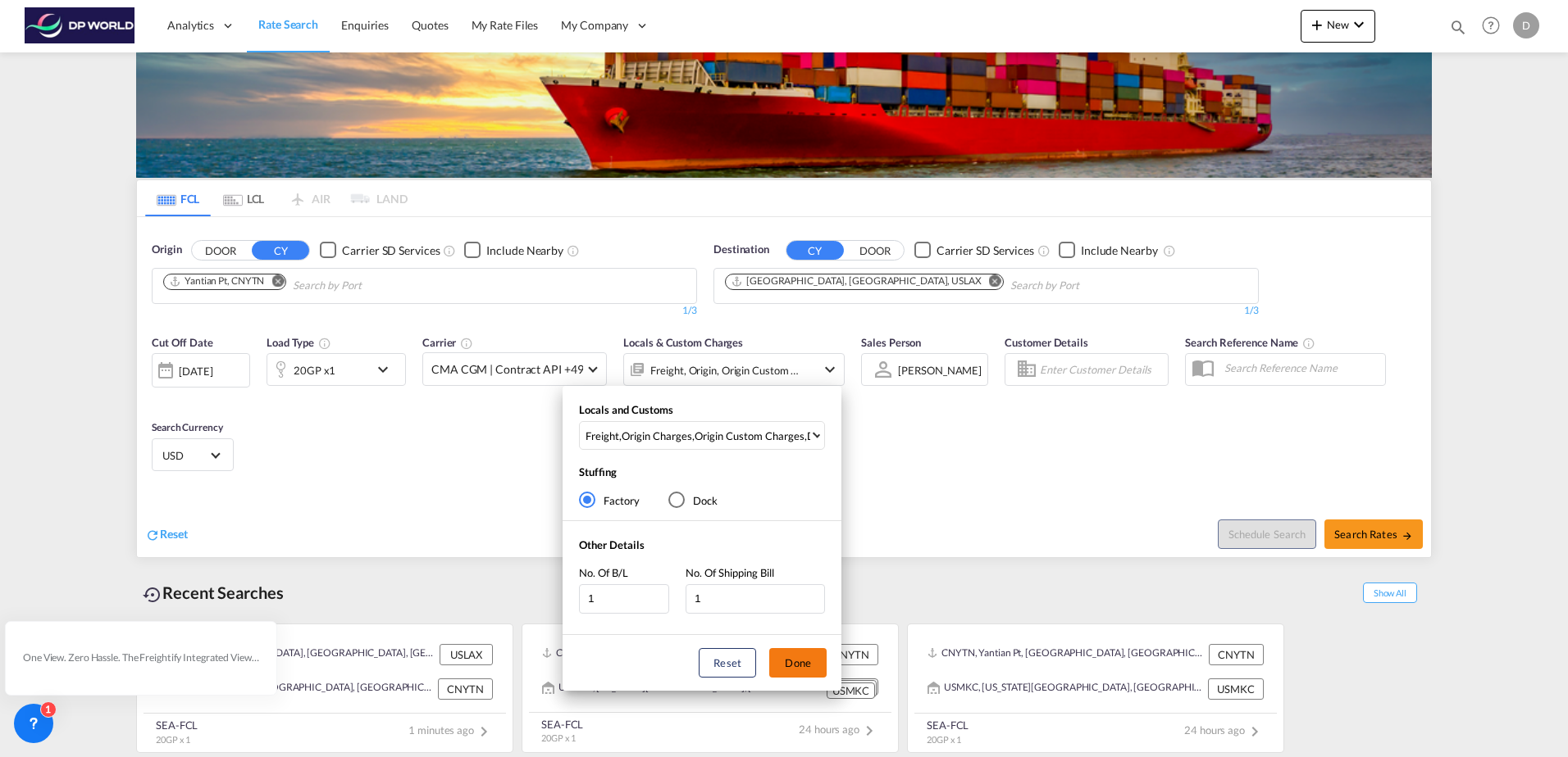
click at [804, 675] on button "Done" at bounding box center [797, 662] width 57 height 29
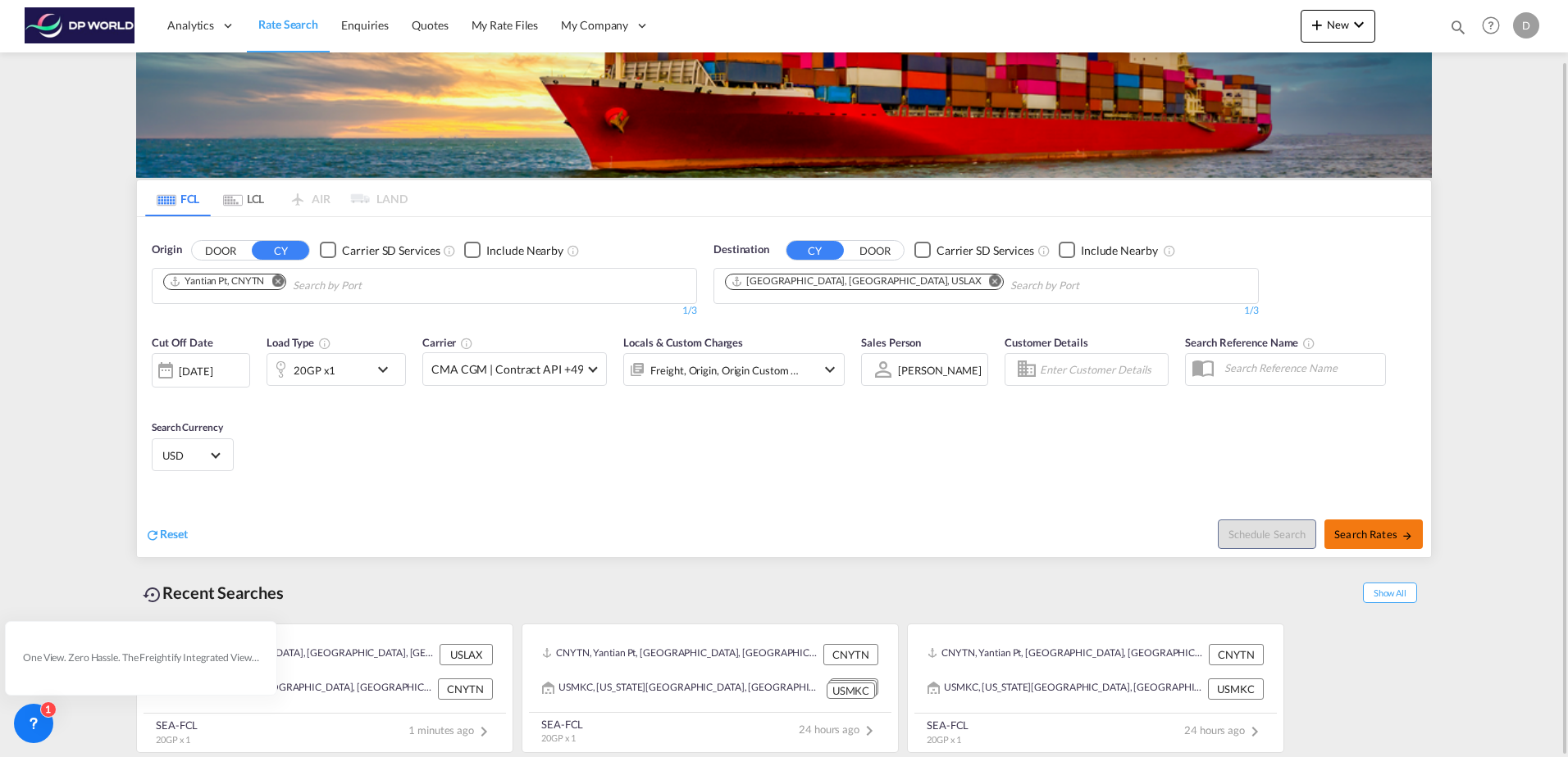
click at [1380, 539] on span "Search Rates" at bounding box center [1373, 535] width 79 height 13
type input "CNYTN to USLAX / [DATE]"
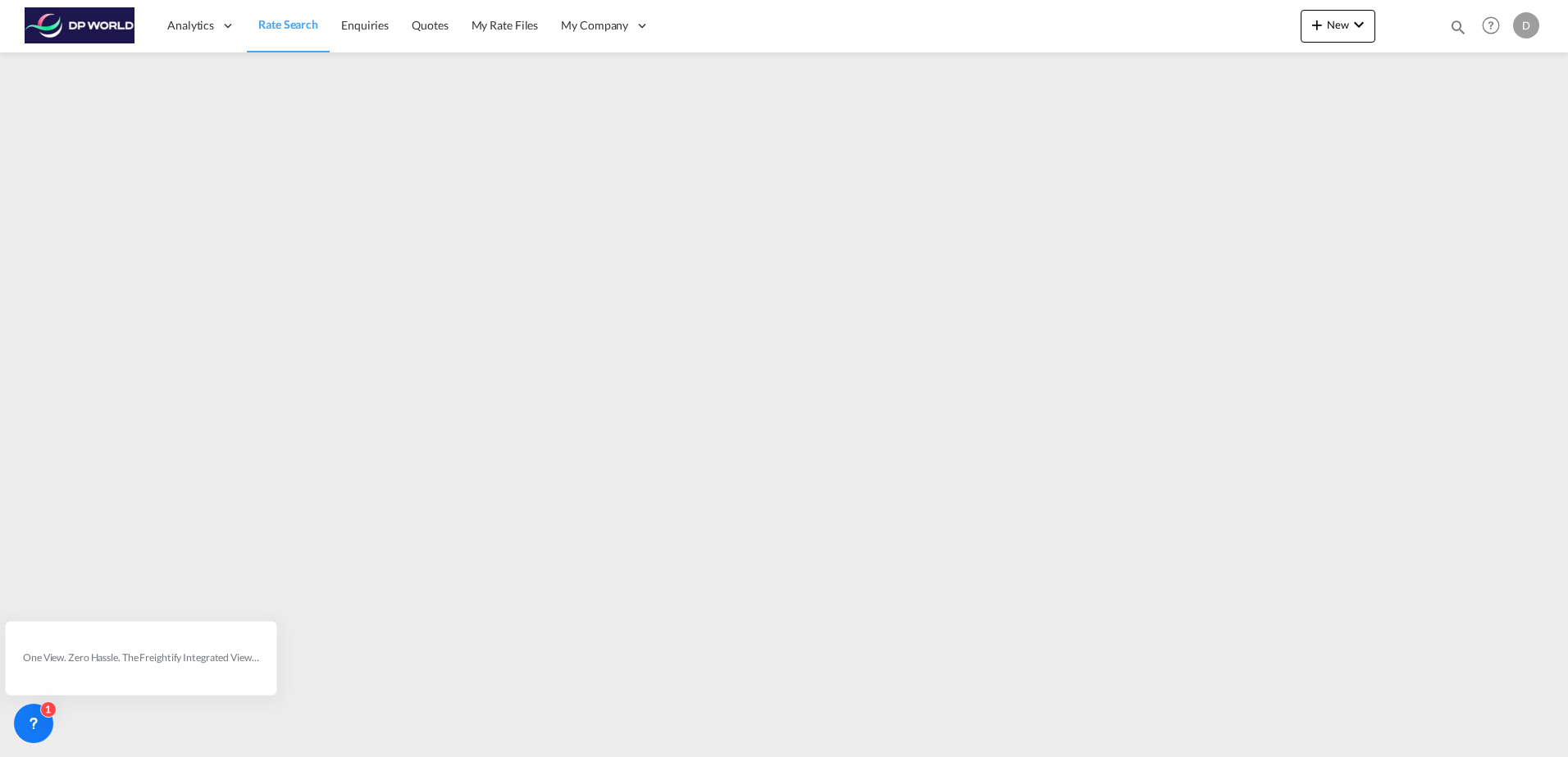
click at [297, 27] on span "Rate Search" at bounding box center [288, 24] width 60 height 14
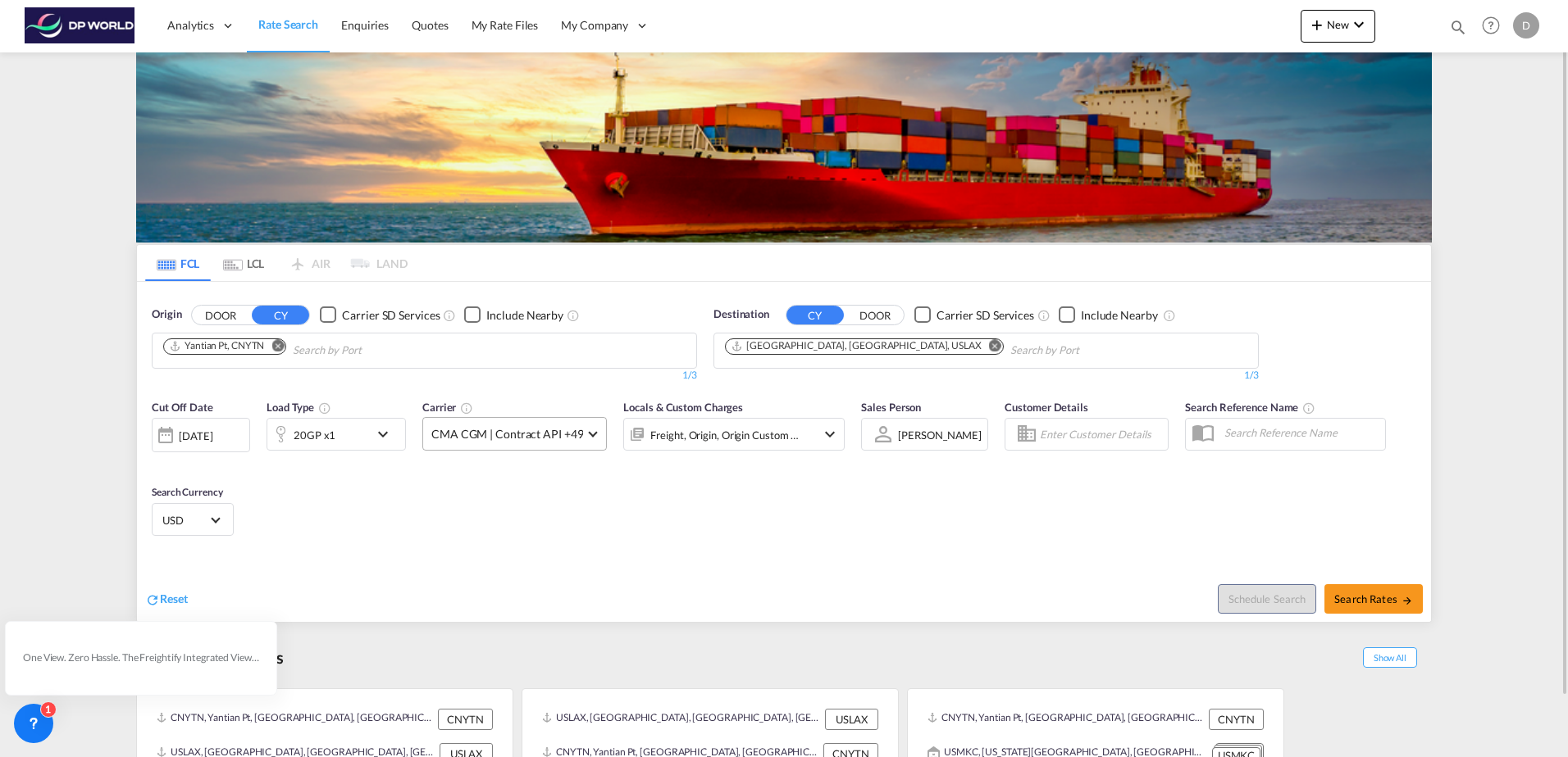
click at [538, 422] on md-select-value "CMA CGM | Contract API +49" at bounding box center [514, 433] width 183 height 32
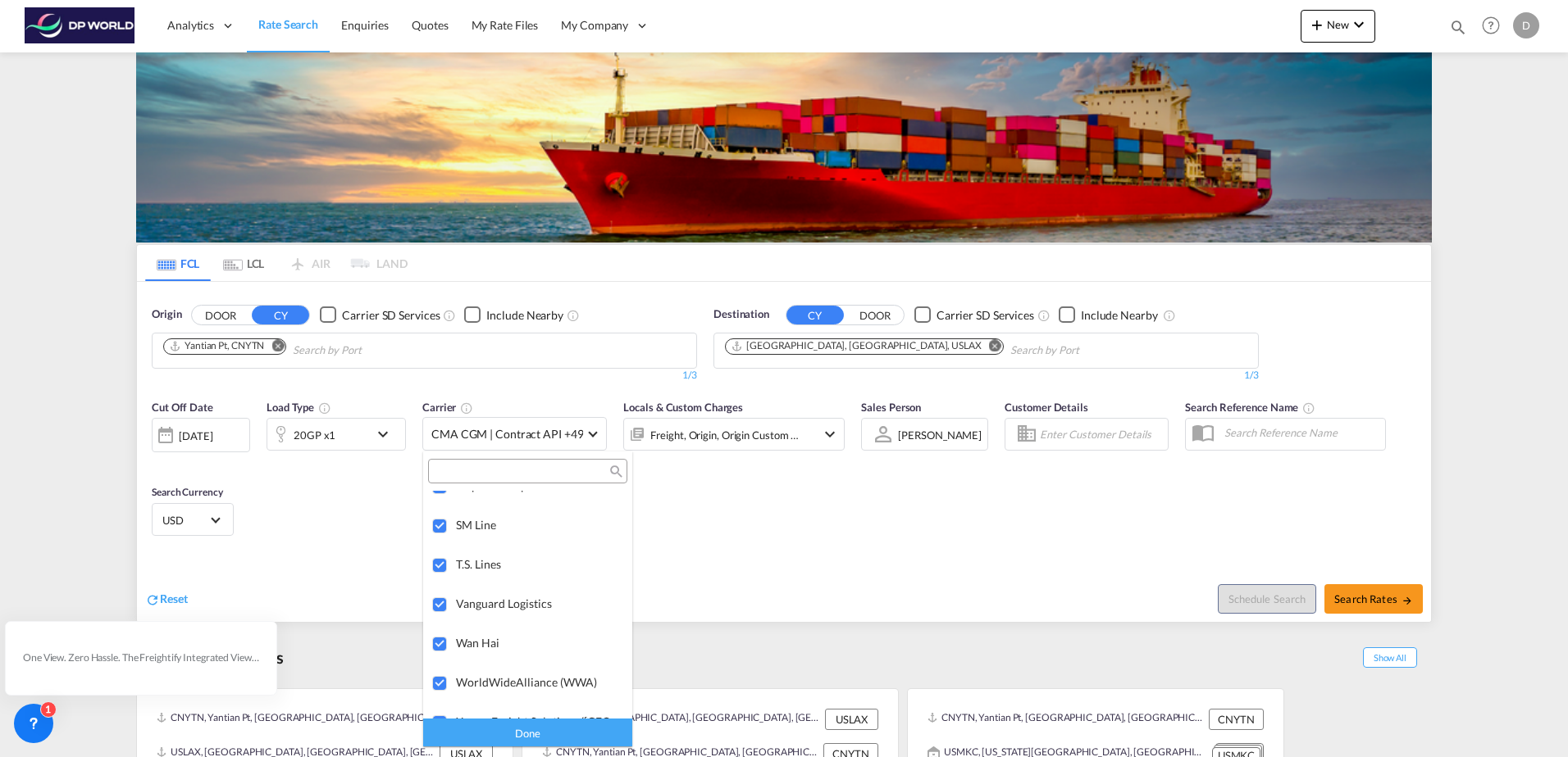
scroll to position [2594, 0]
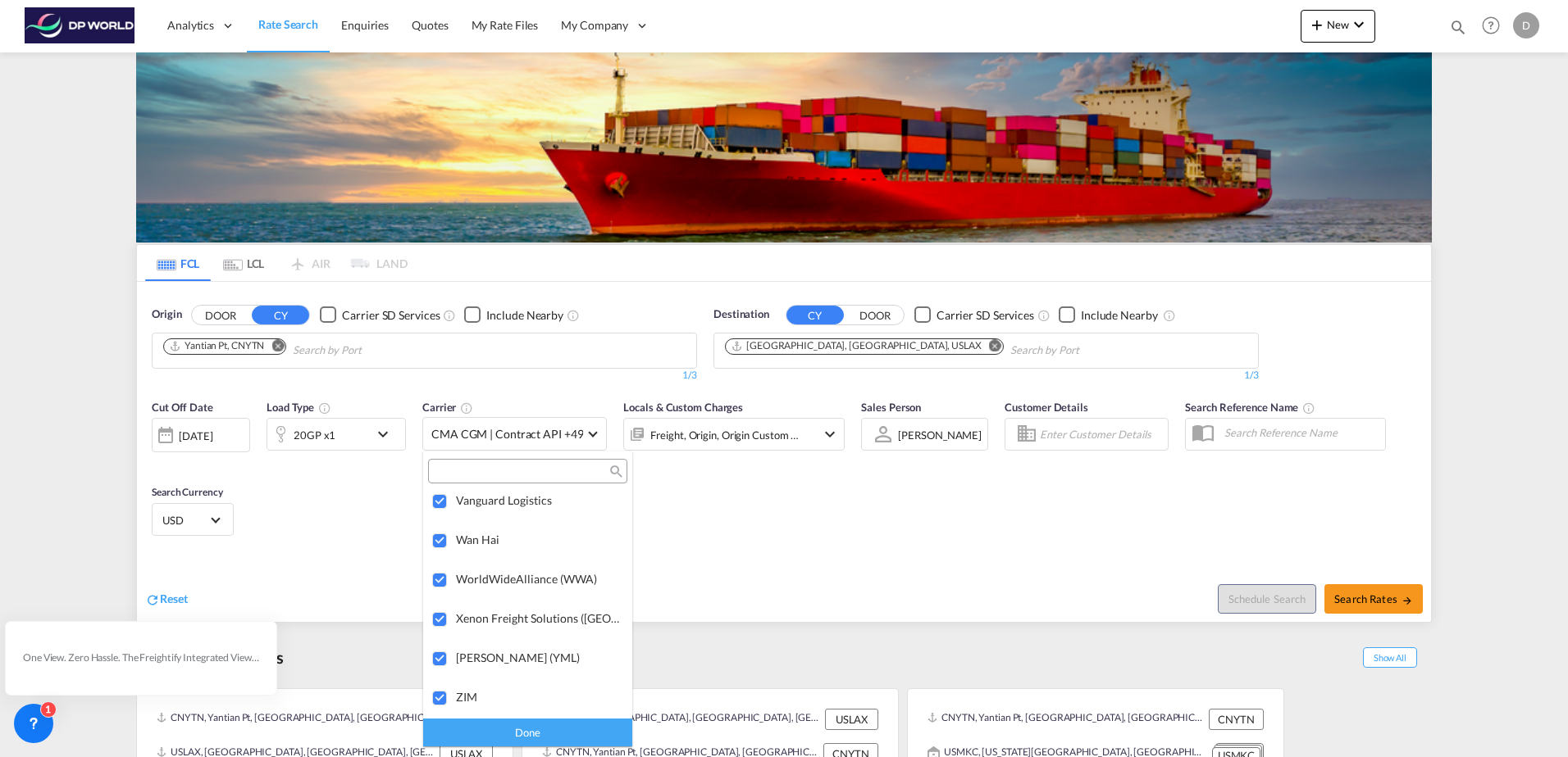
click at [722, 677] on md-backdrop at bounding box center [784, 378] width 1568 height 757
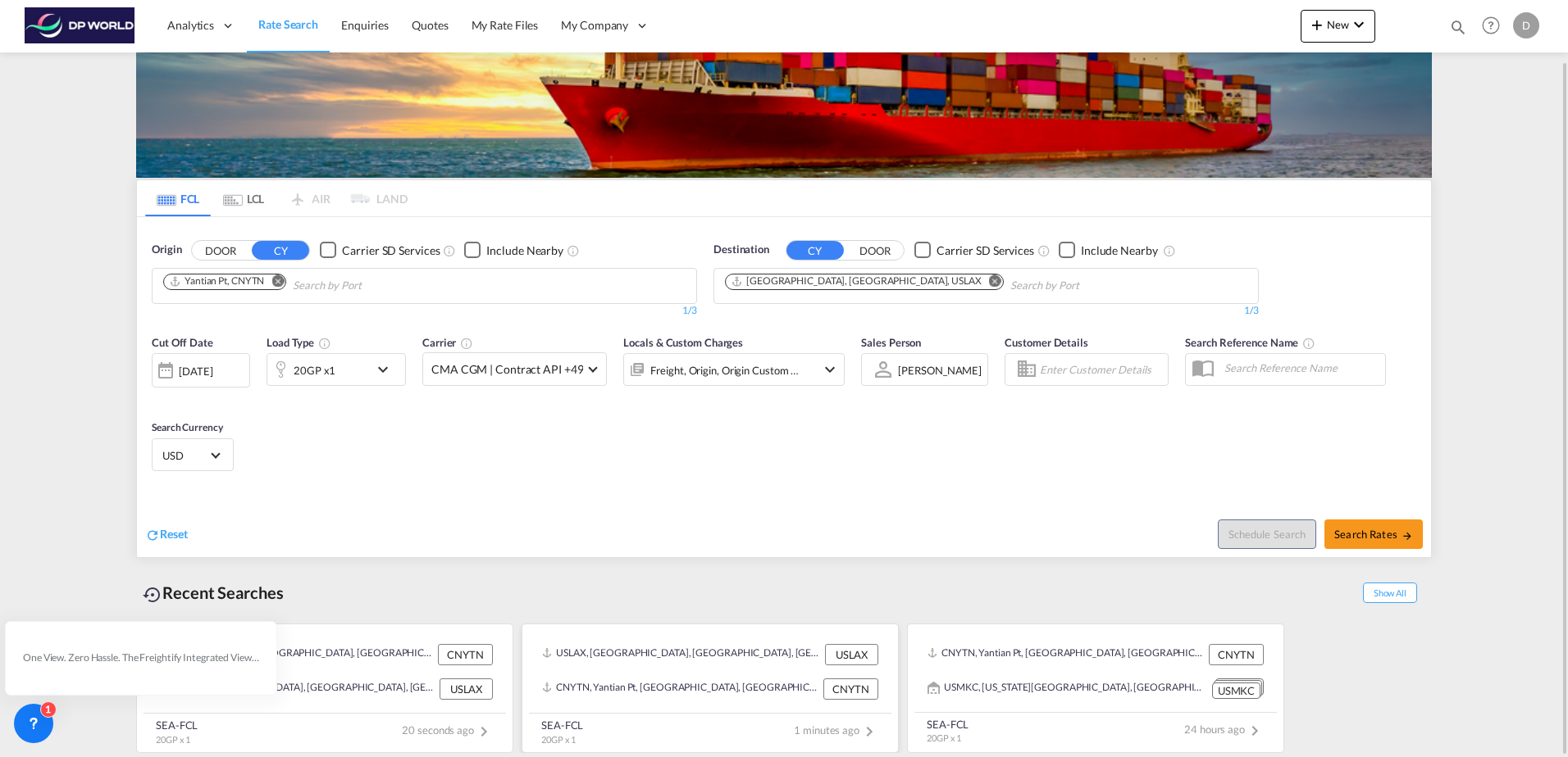
scroll to position [0, 0]
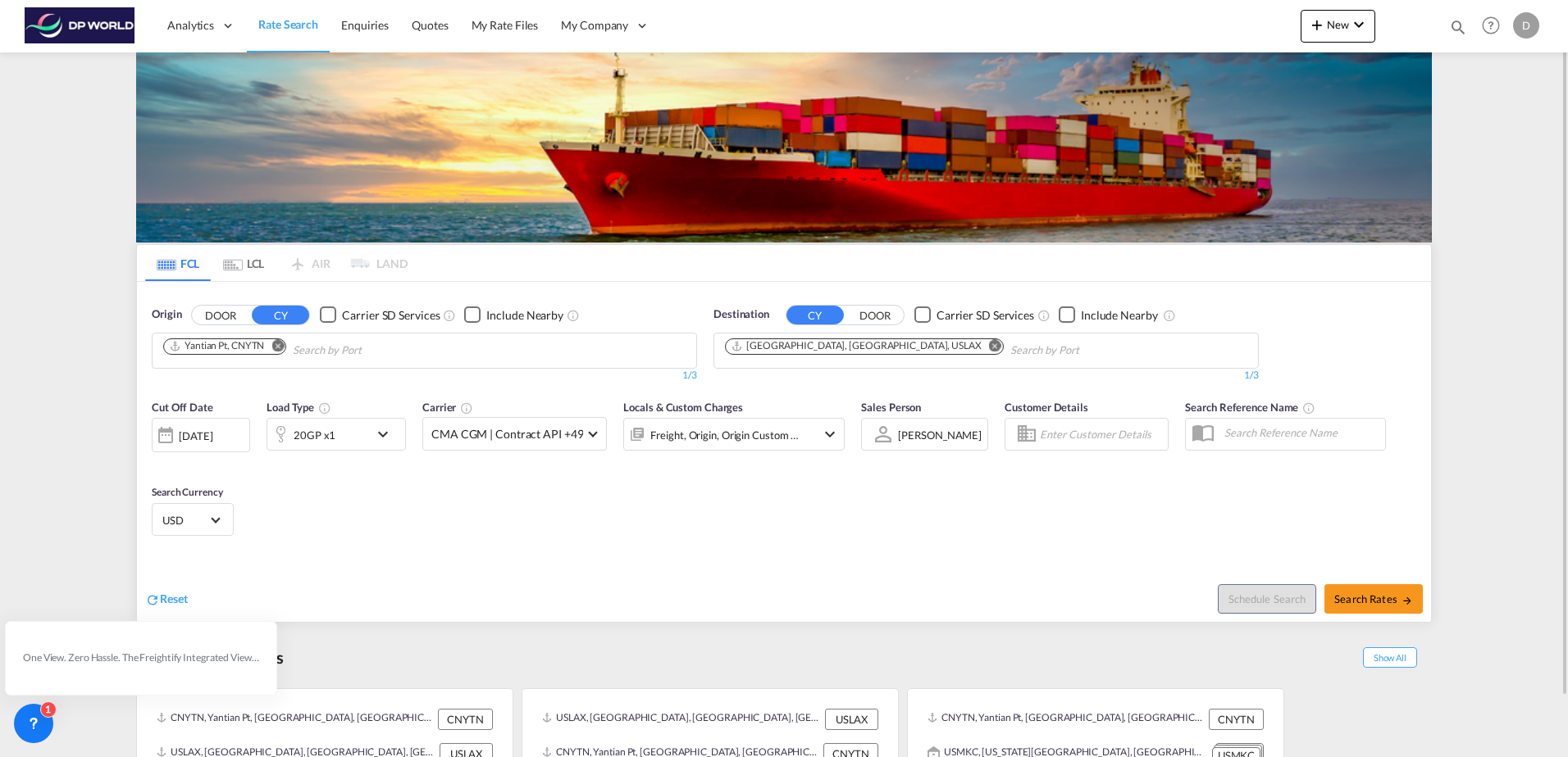
click at [215, 315] on button "DOOR" at bounding box center [221, 315] width 57 height 19
click at [470, 351] on md-chips at bounding box center [424, 350] width 543 height 34
click at [258, 357] on body "Analytics Dashboard Rate Search Enquiries Quotes My Rate Files My Company" at bounding box center [784, 378] width 1568 height 757
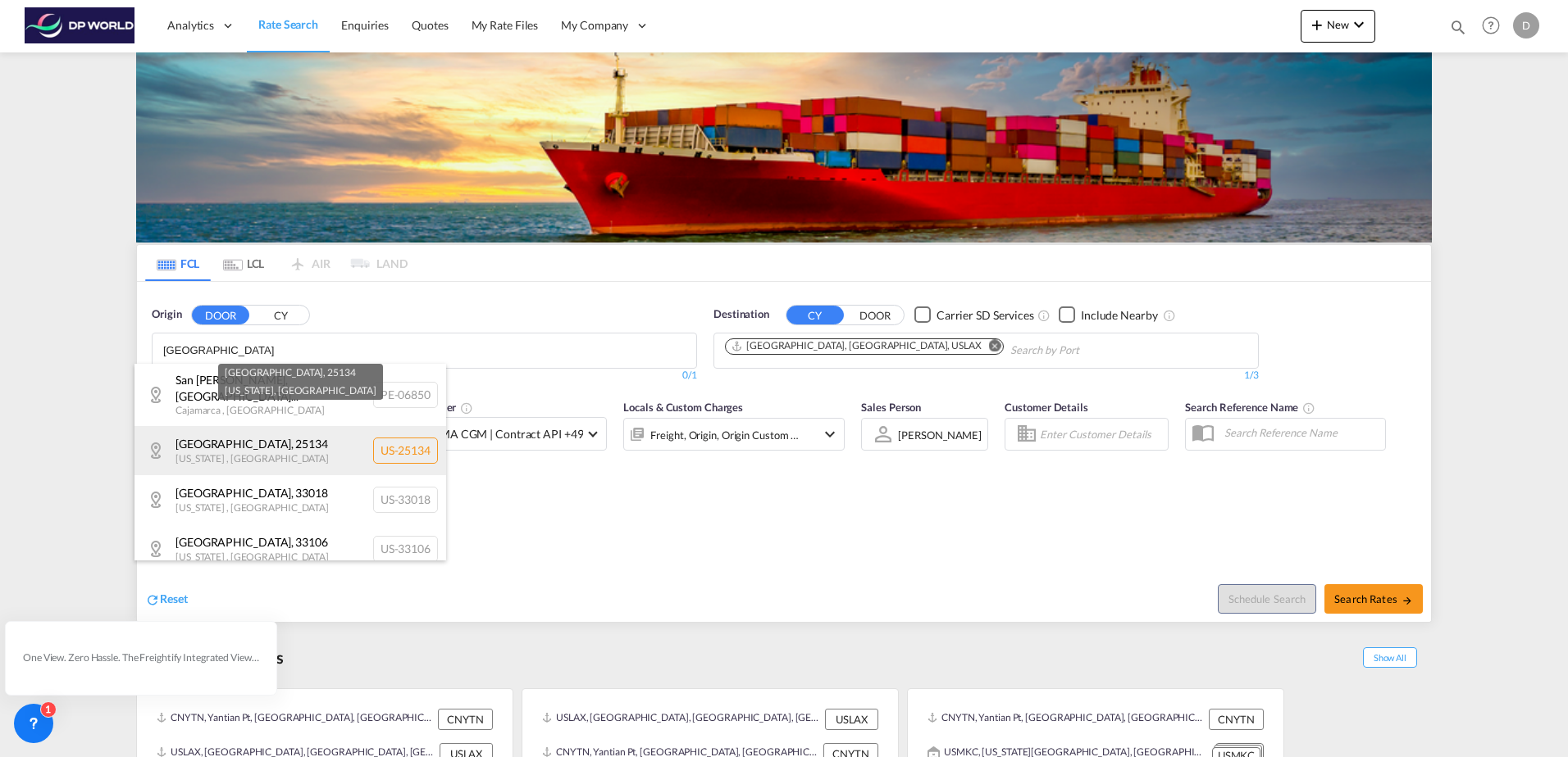
scroll to position [82, 0]
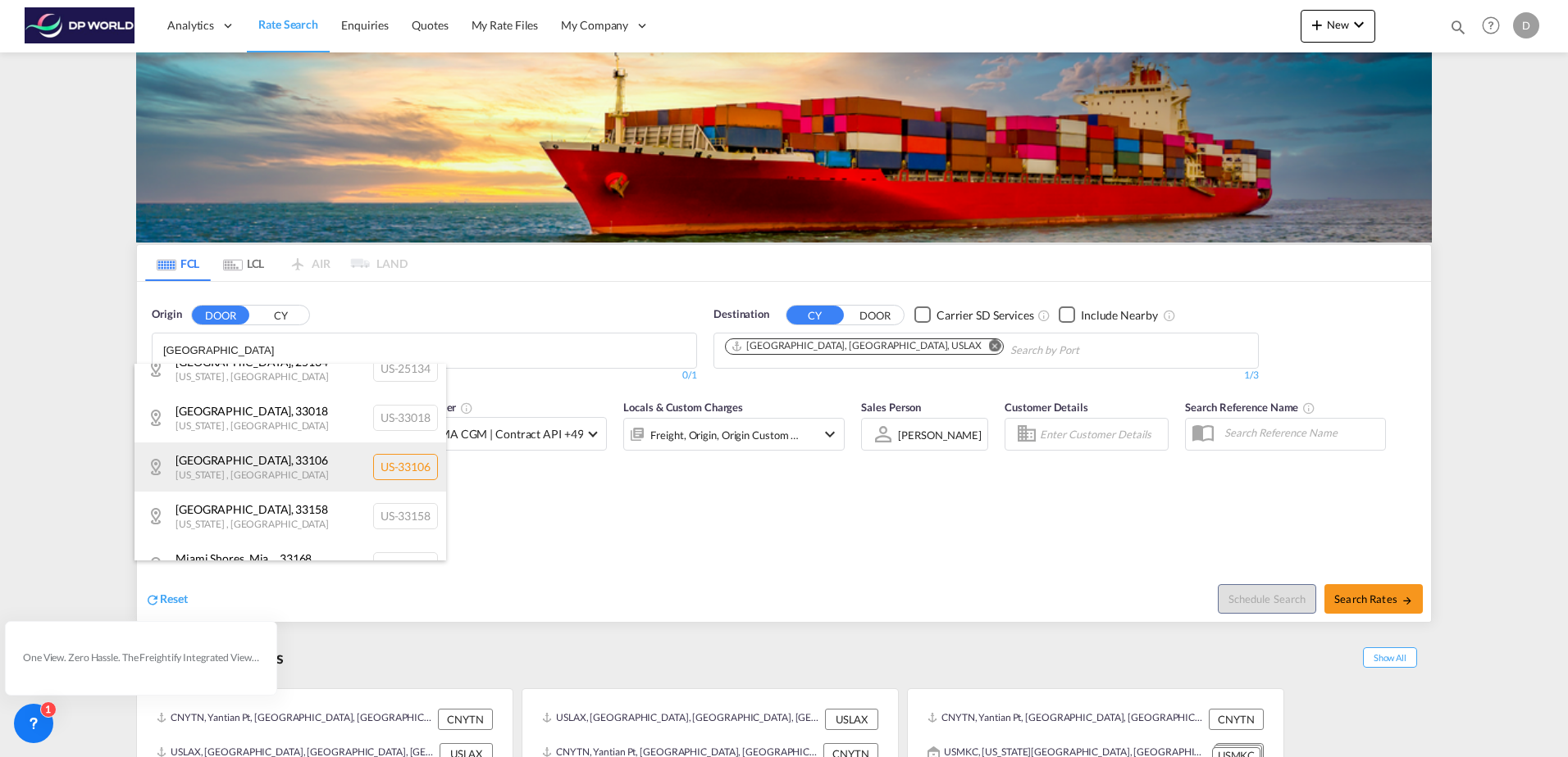
click at [260, 445] on div "[GEOGRAPHIC_DATA][US_STATE] , [GEOGRAPHIC_DATA] [GEOGRAPHIC_DATA]-33106" at bounding box center [290, 467] width 311 height 49
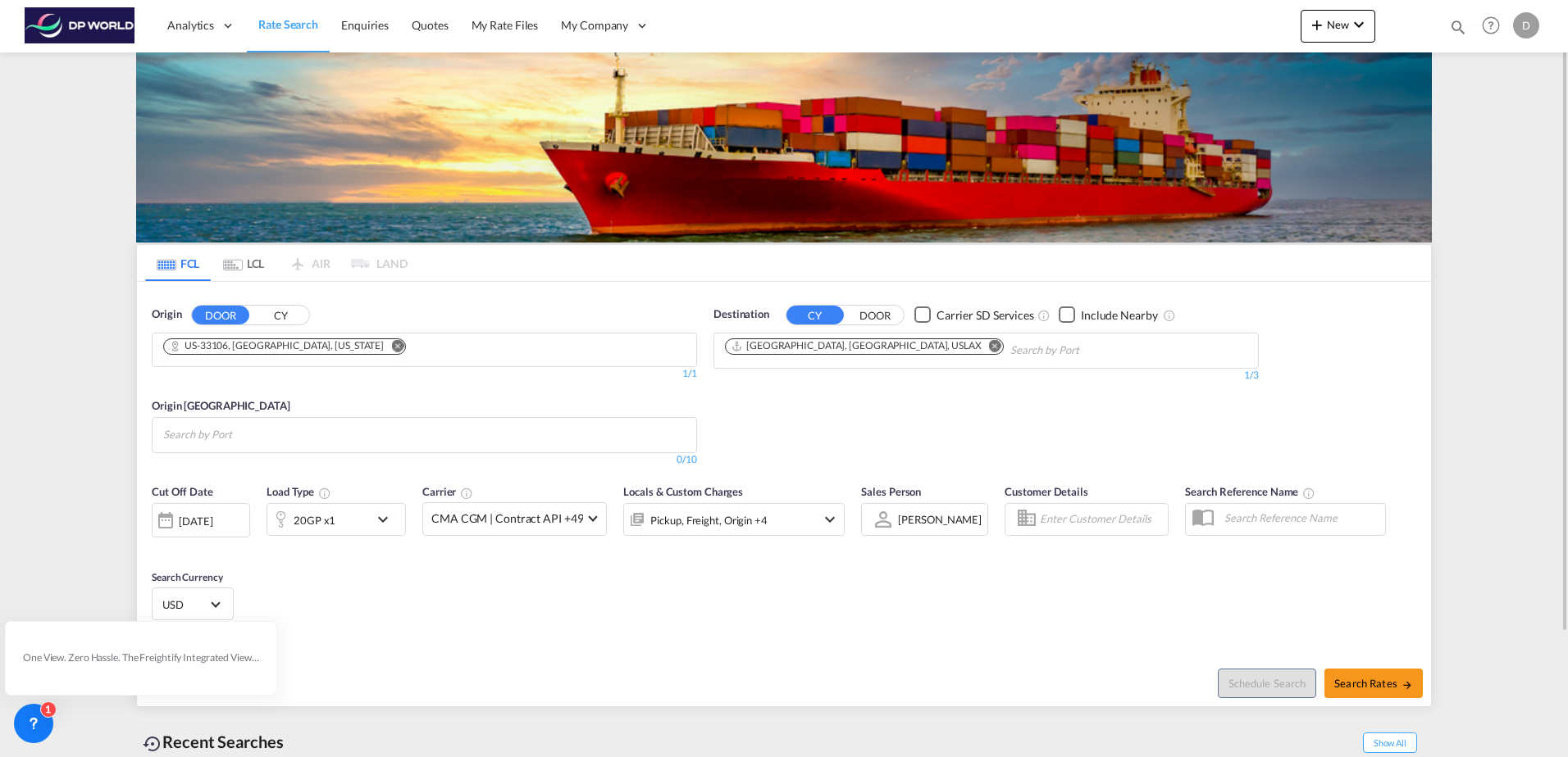
click at [989, 345] on md-icon "Remove" at bounding box center [995, 345] width 12 height 12
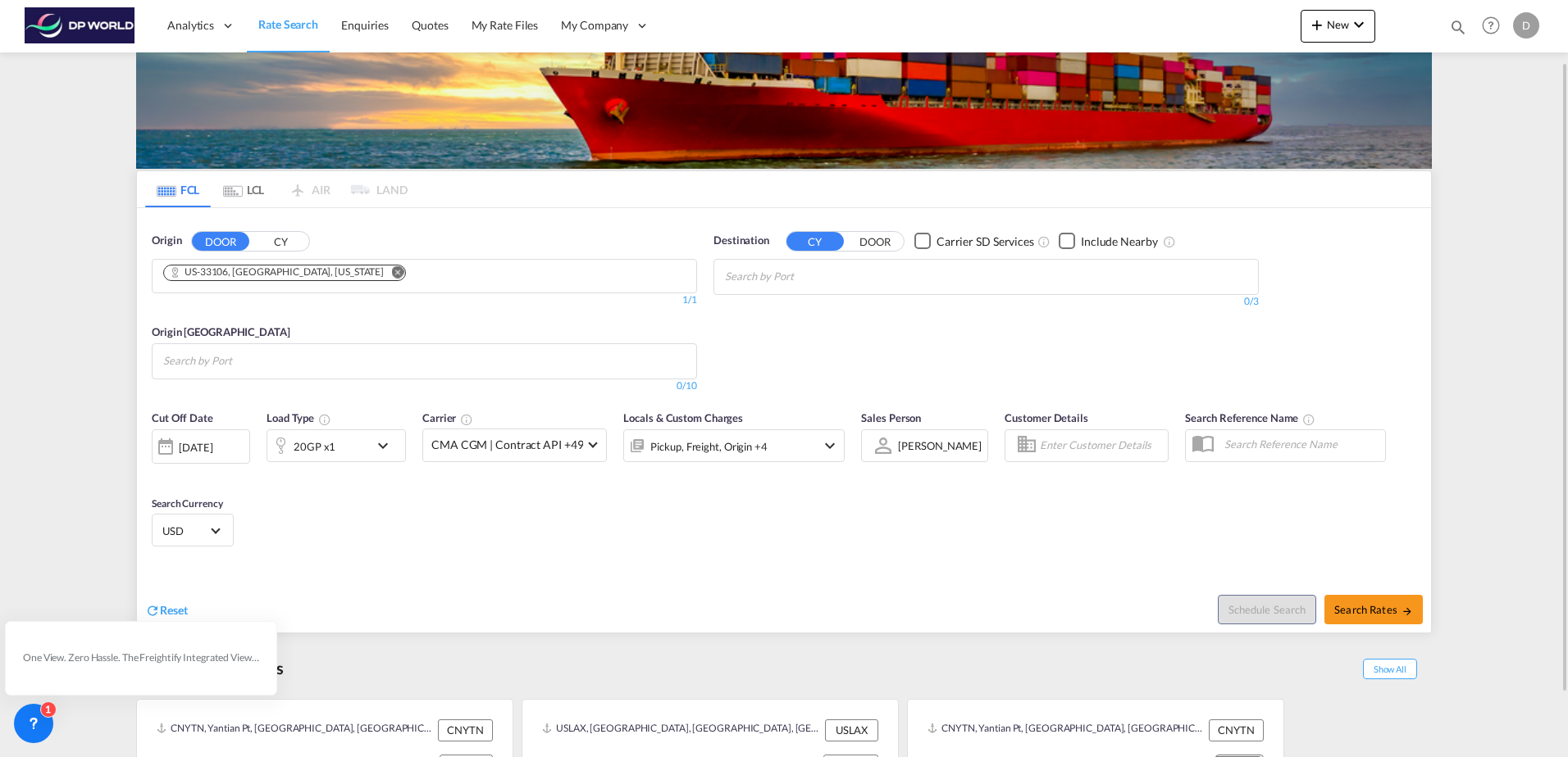
click at [261, 364] on body "Analytics Dashboard Rate Search Enquiries Quotes My Rate Files My Company" at bounding box center [784, 378] width 1568 height 757
click at [391, 268] on md-icon "Remove" at bounding box center [397, 271] width 12 height 12
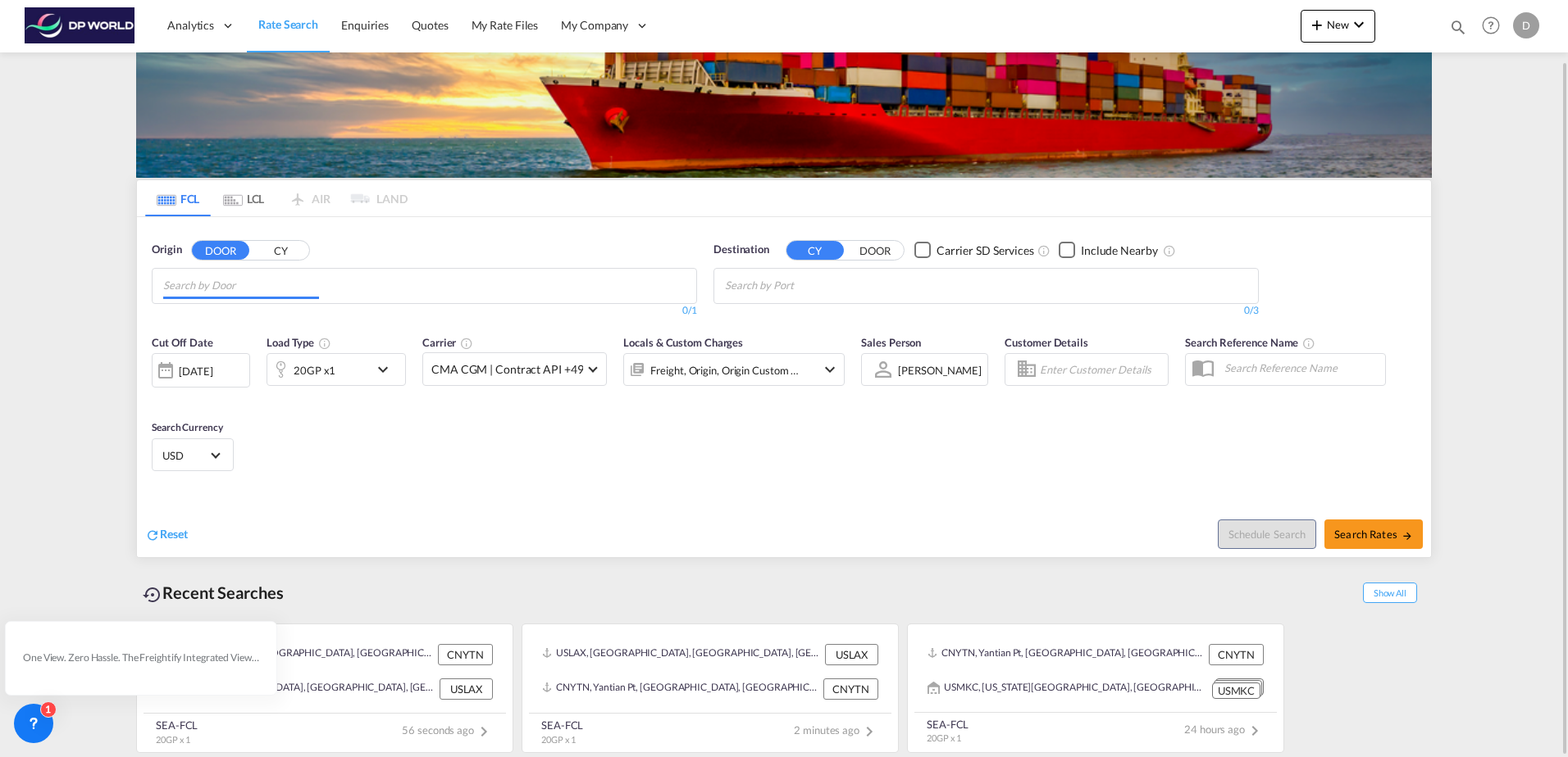
scroll to position [0, 0]
click at [294, 290] on input "Chips input." at bounding box center [241, 286] width 156 height 27
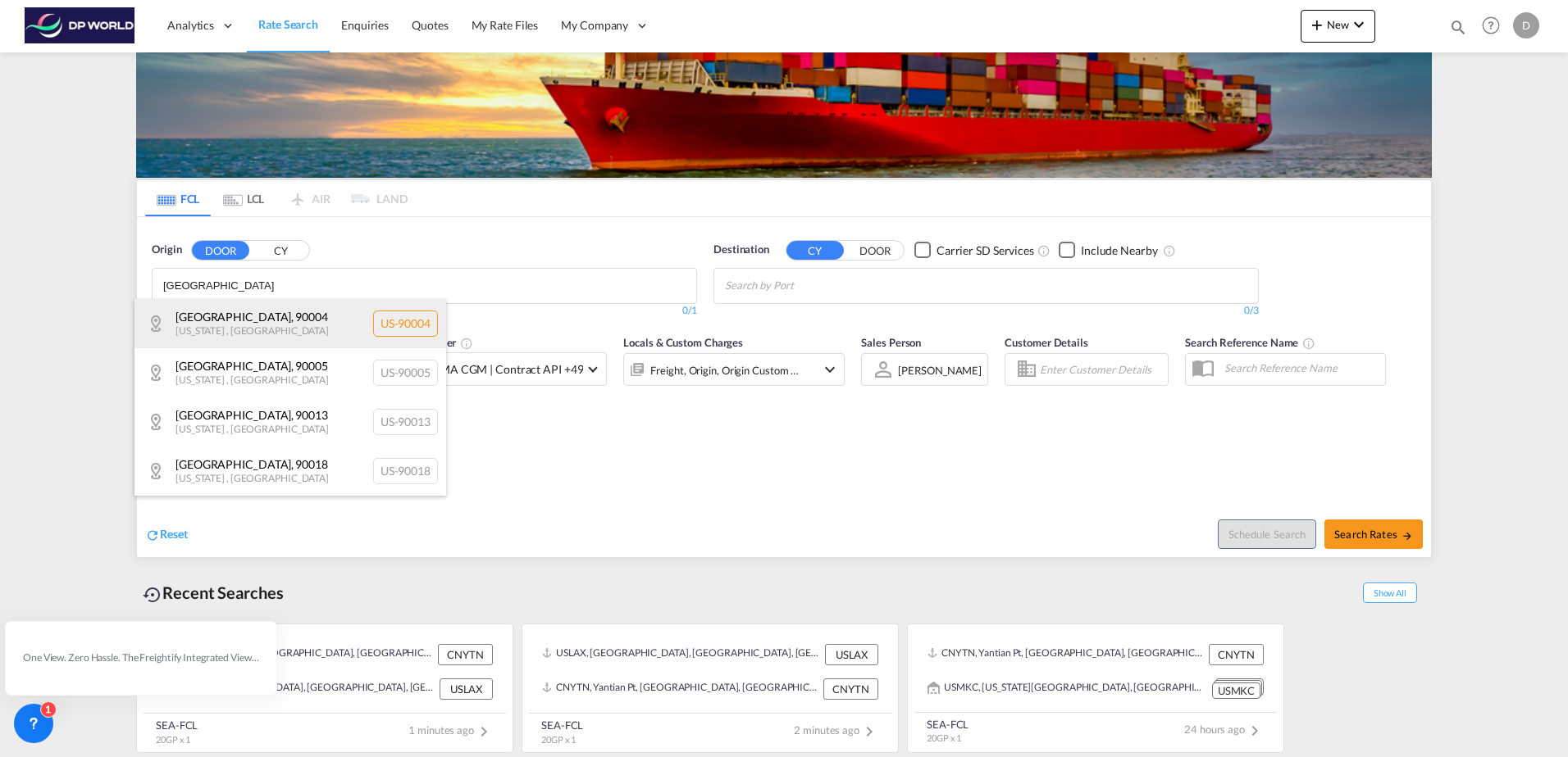
type input "[GEOGRAPHIC_DATA]"
click at [291, 319] on div "[GEOGRAPHIC_DATA] , 90004 [US_STATE] , [GEOGRAPHIC_DATA] [GEOGRAPHIC_DATA]-90004" at bounding box center [290, 324] width 311 height 49
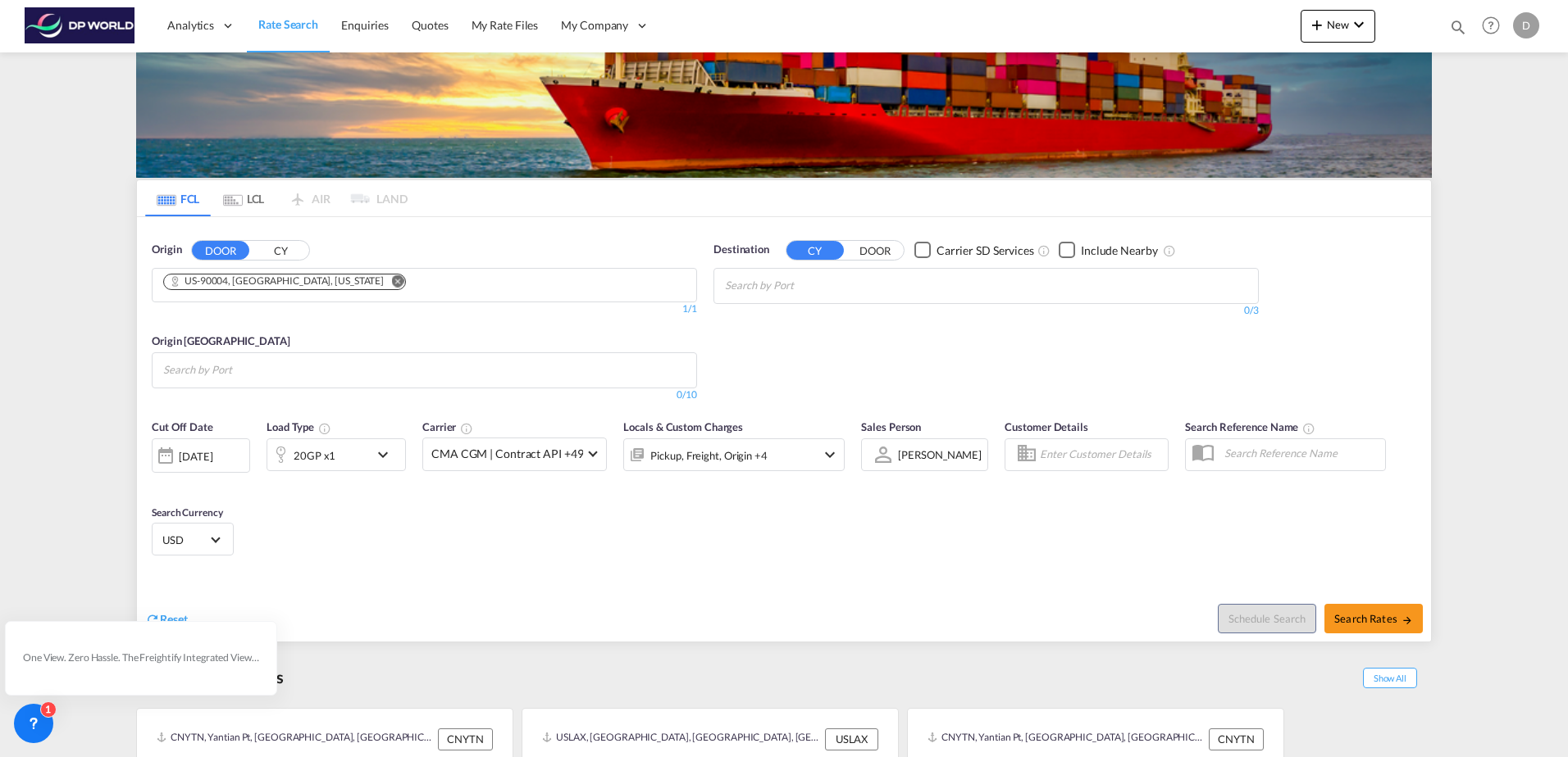
click at [267, 375] on input "Search by Port" at bounding box center [241, 371] width 156 height 27
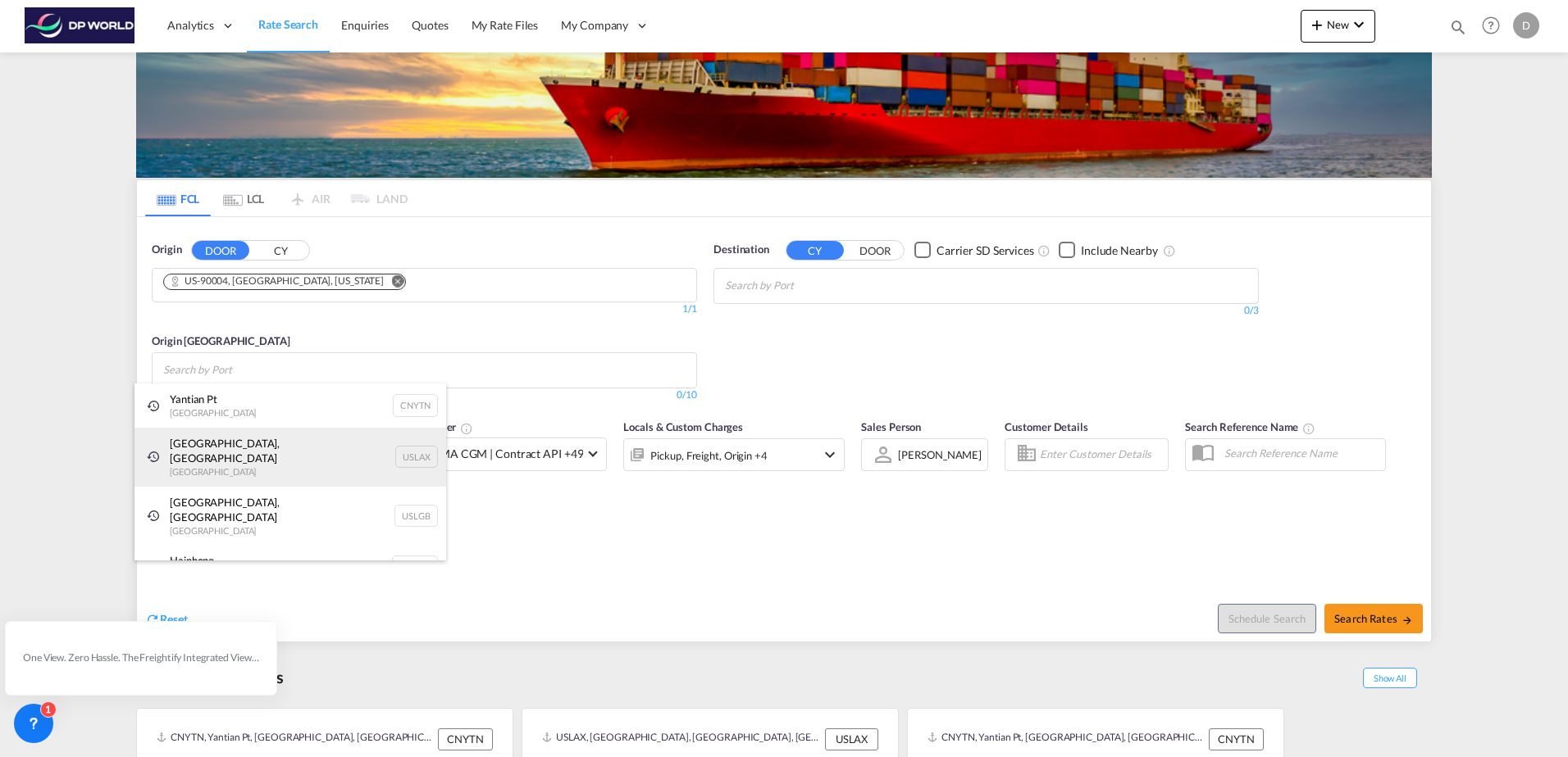
click at [256, 438] on div "[GEOGRAPHIC_DATA], [GEOGRAPHIC_DATA] [GEOGRAPHIC_DATA] USLAX" at bounding box center [290, 457] width 311 height 59
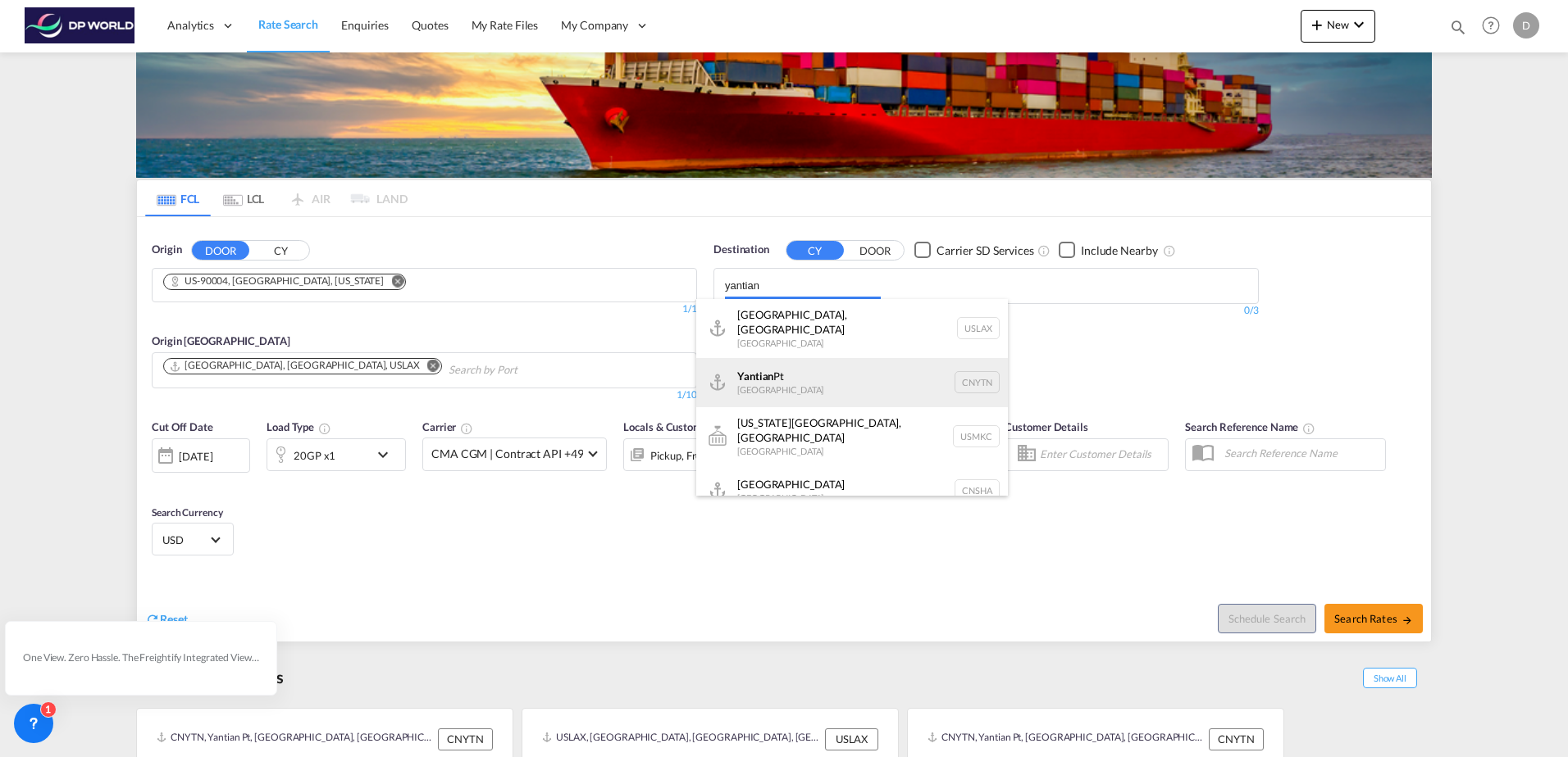
type input "yantian"
click at [828, 376] on div at bounding box center [784, 378] width 1568 height 757
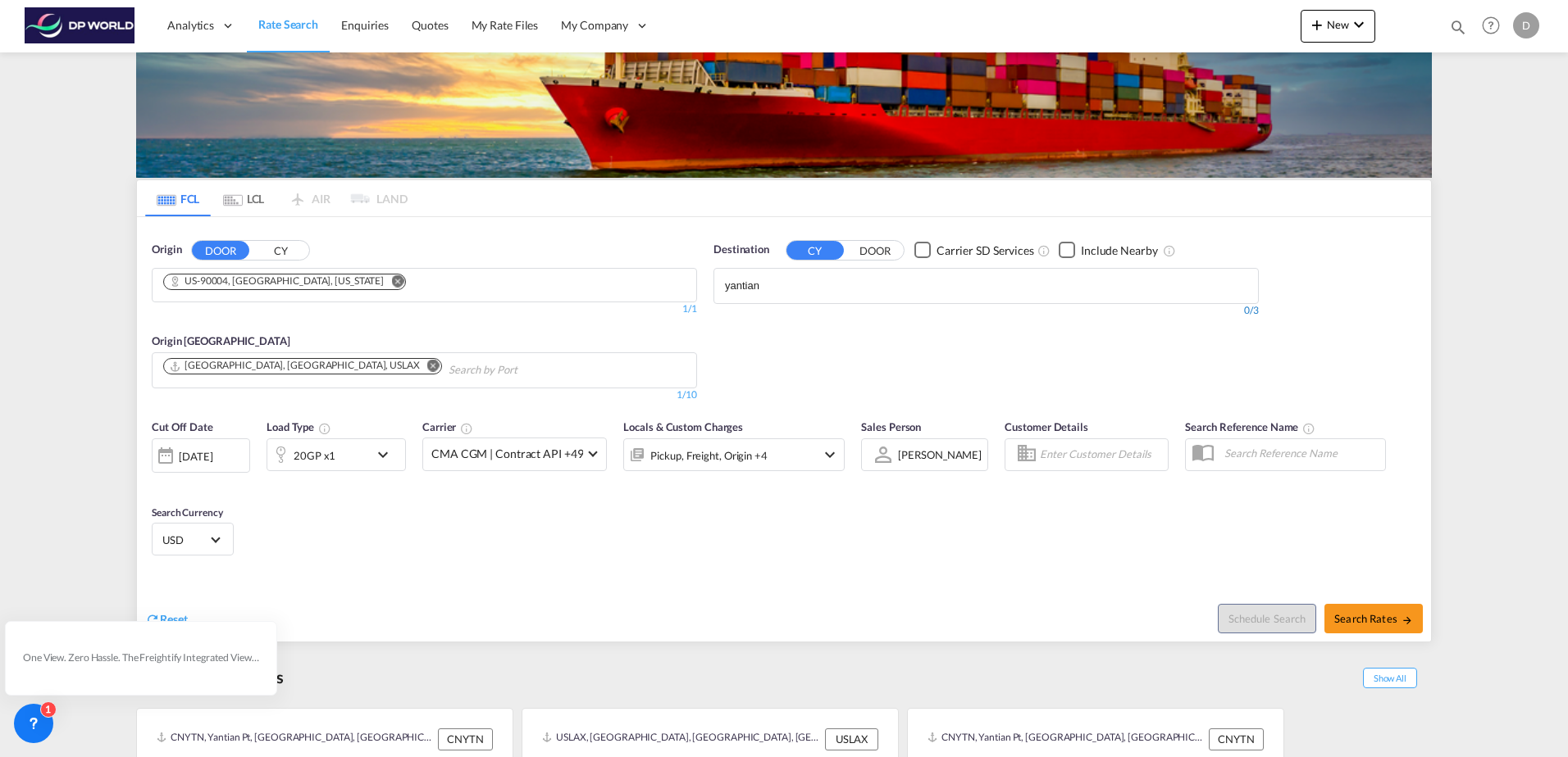
click at [963, 315] on div "0/3" at bounding box center [985, 311] width 545 height 14
click at [807, 284] on body "Analytics Dashboard Rate Search Enquiries Quotes My Rate Files My Company" at bounding box center [784, 378] width 1568 height 757
click at [778, 315] on div "Yantian Pt China CNYTN" at bounding box center [852, 324] width 311 height 49
click at [888, 571] on div "Reset Schedule Search Search Rates" at bounding box center [784, 606] width 1294 height 72
click at [820, 449] on md-icon "icon-chevron-down" at bounding box center [830, 455] width 20 height 20
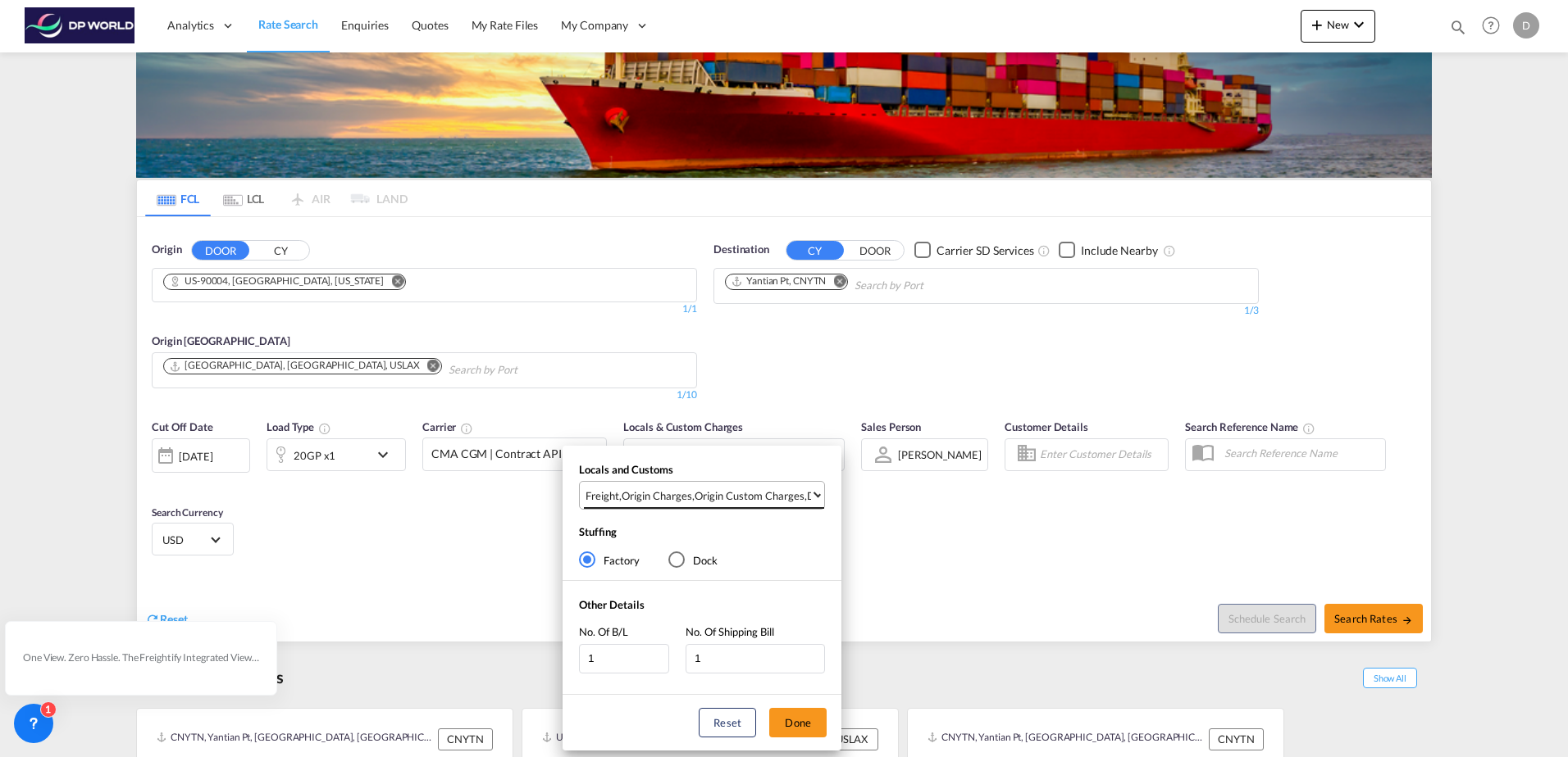
click at [742, 492] on div "Origin Custom Charges" at bounding box center [750, 496] width 110 height 15
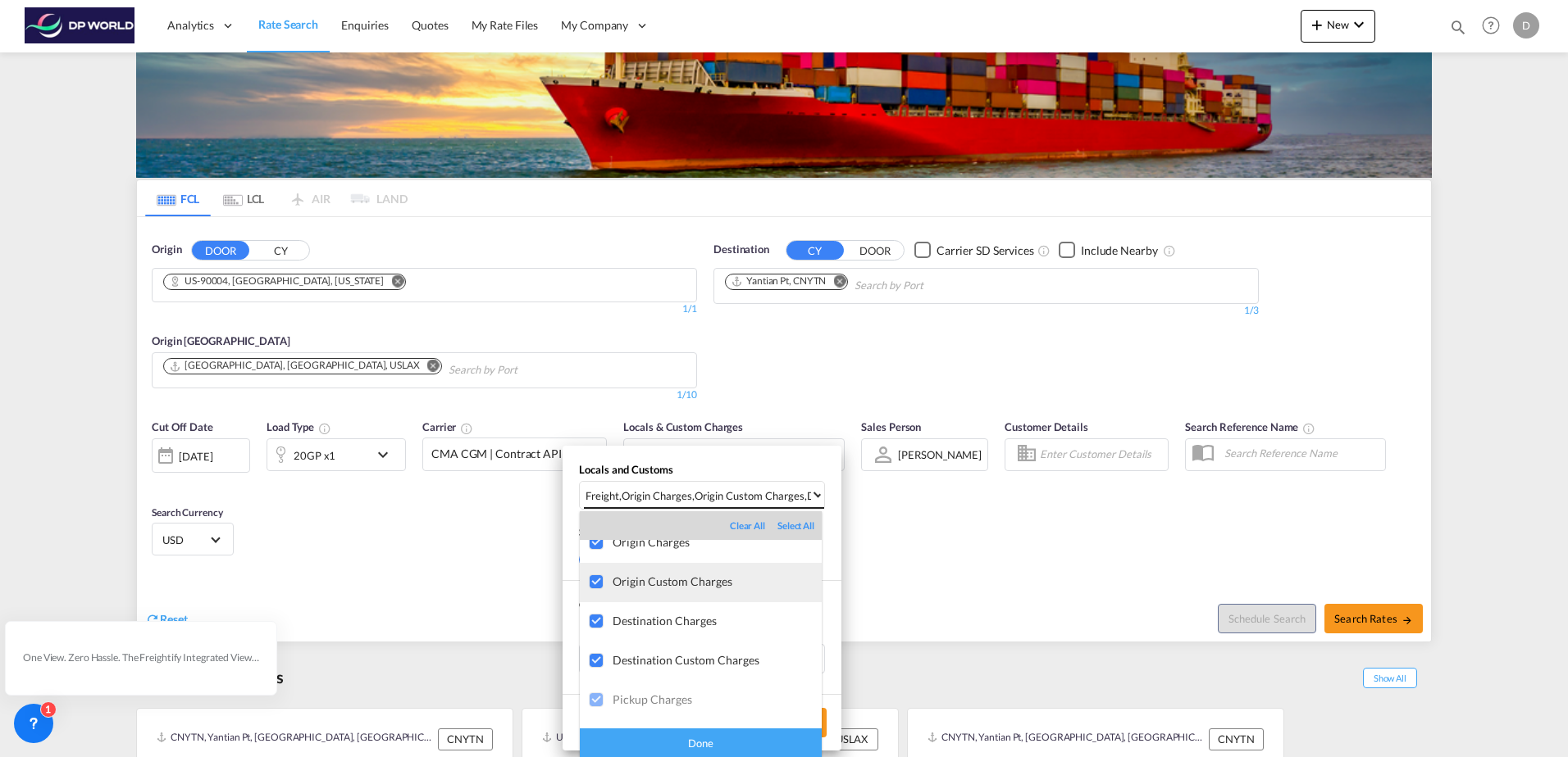
scroll to position [87, 0]
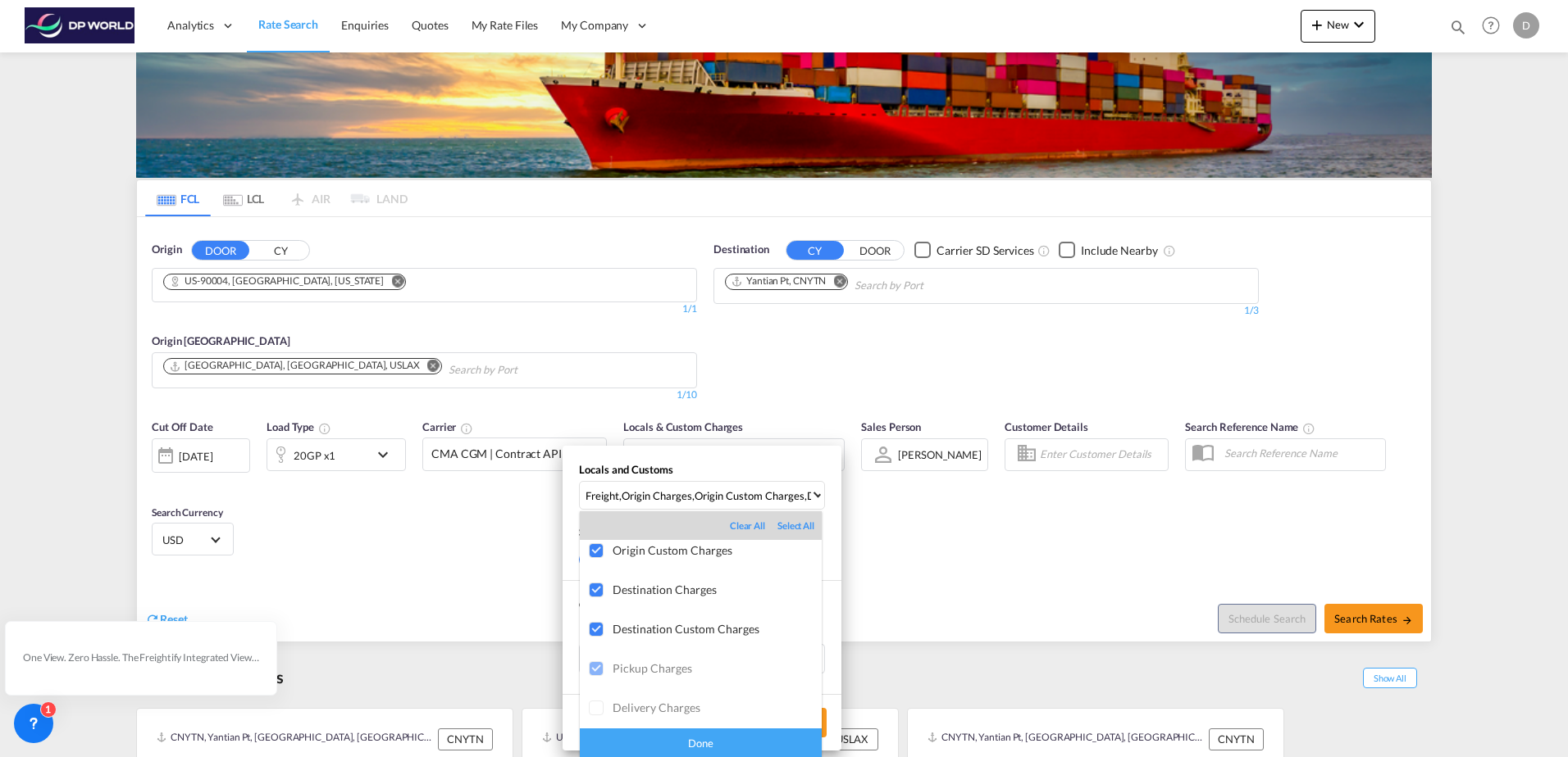
click at [701, 738] on div "Done" at bounding box center [701, 743] width 242 height 28
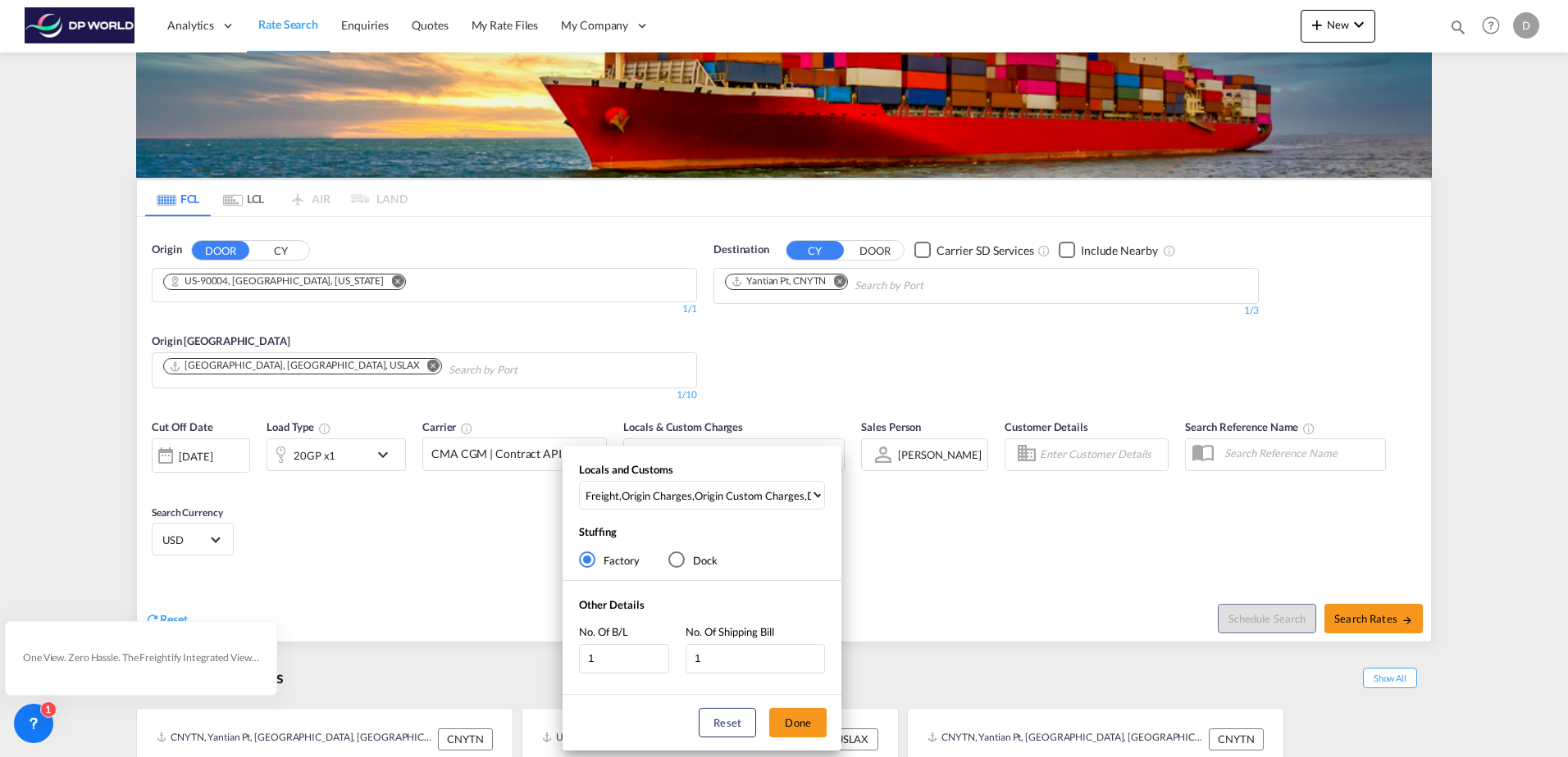
click at [1222, 547] on div "Locals and Customs Freight , Origin Charges , Origin Custom Charges , Destinati…" at bounding box center [784, 378] width 1568 height 757
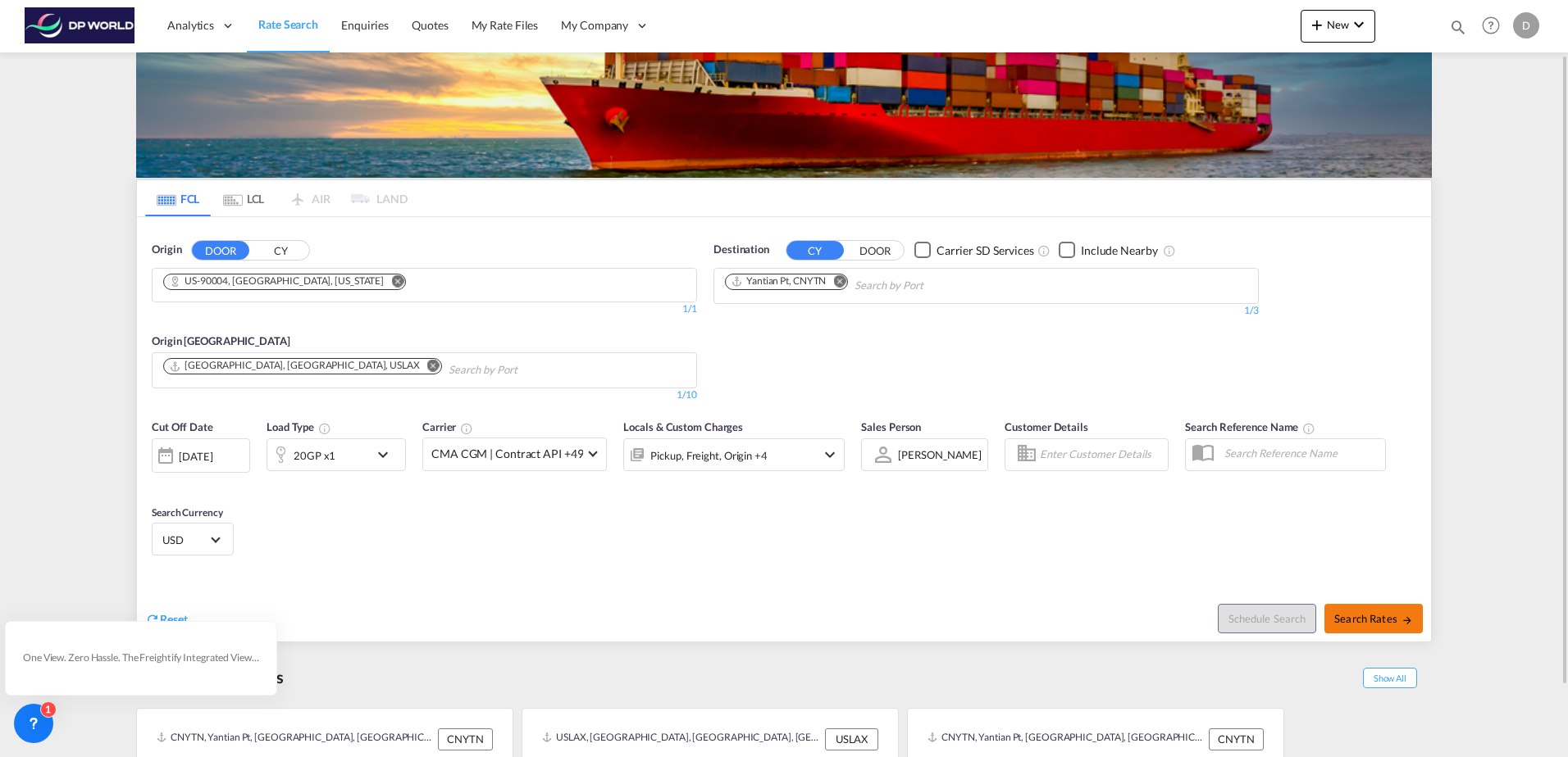
click at [1381, 616] on span "Search Rates" at bounding box center [1373, 619] width 79 height 13
type input "90004 to CNYTN / [DATE]"
